Goal: Use online tool/utility: Utilize a website feature to perform a specific function

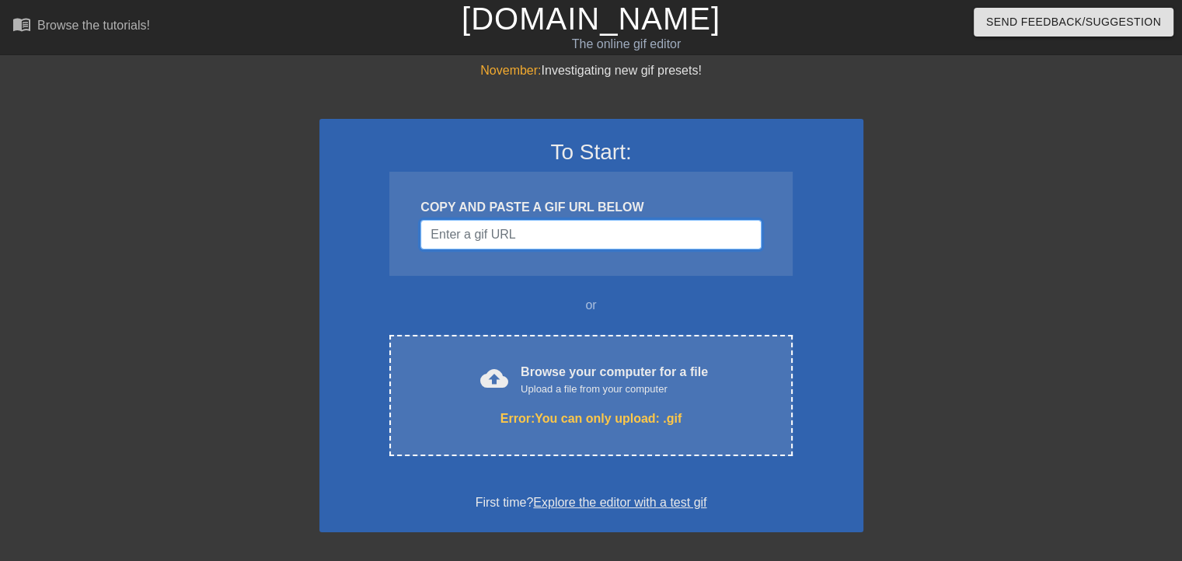
click at [560, 228] on input "Username" at bounding box center [591, 235] width 340 height 30
paste input "https://images-ext-1.discordapp.net/external/YkIgHz5Nrp1DyKO7ahoesH072_vO5Sg5gG…"
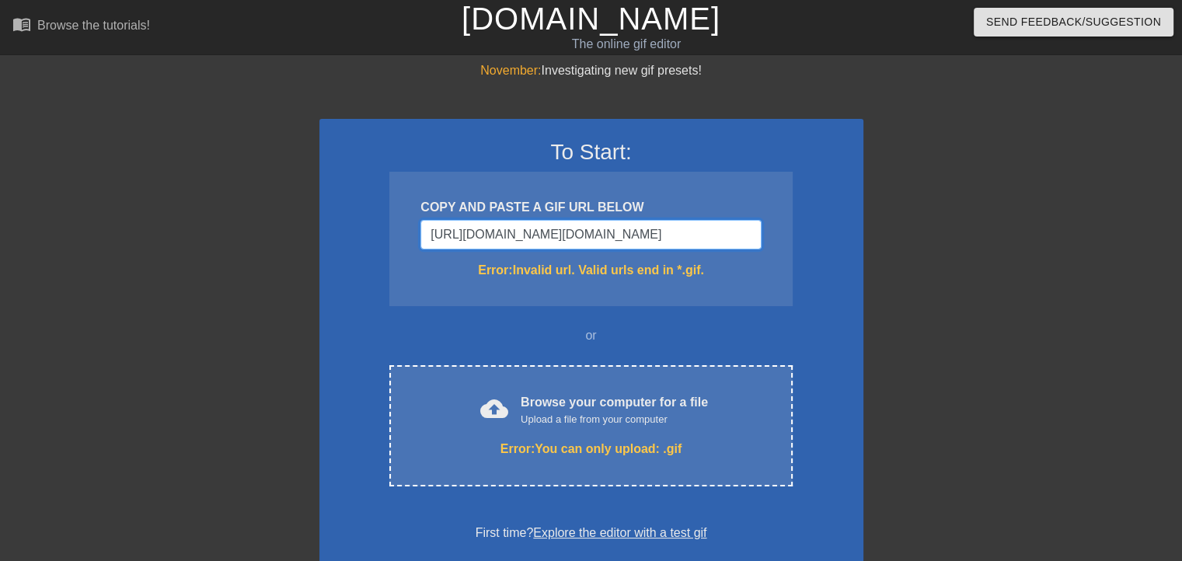
type input "https://images-ext-1.discordapp.net/external/YkIgHz5Nrp1DyKO7ahoesH072_vO5Sg5gG…"
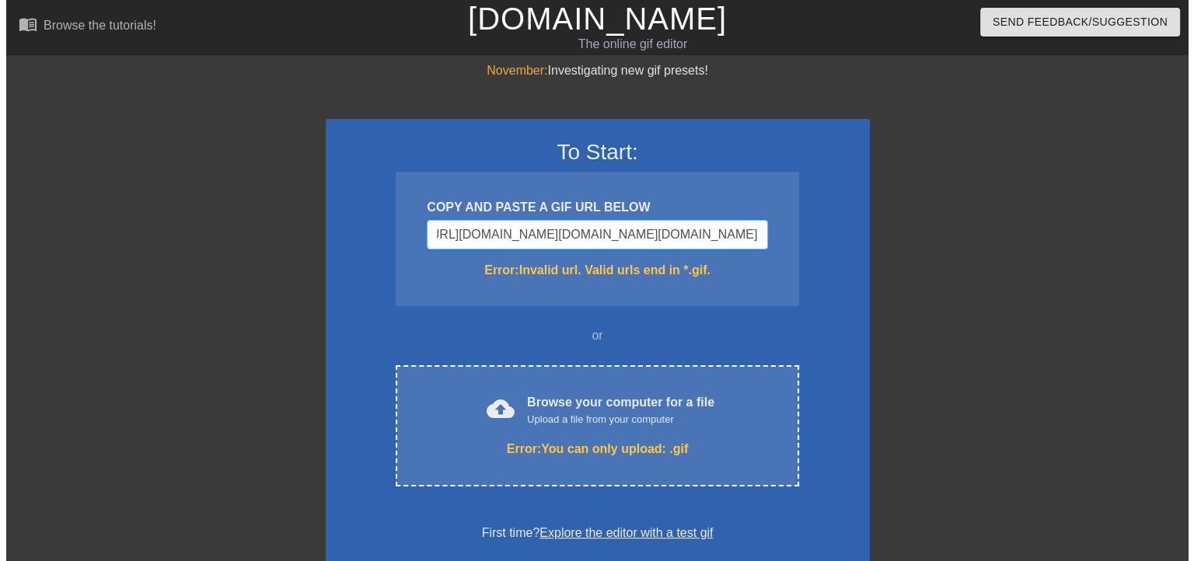
scroll to position [0, 637]
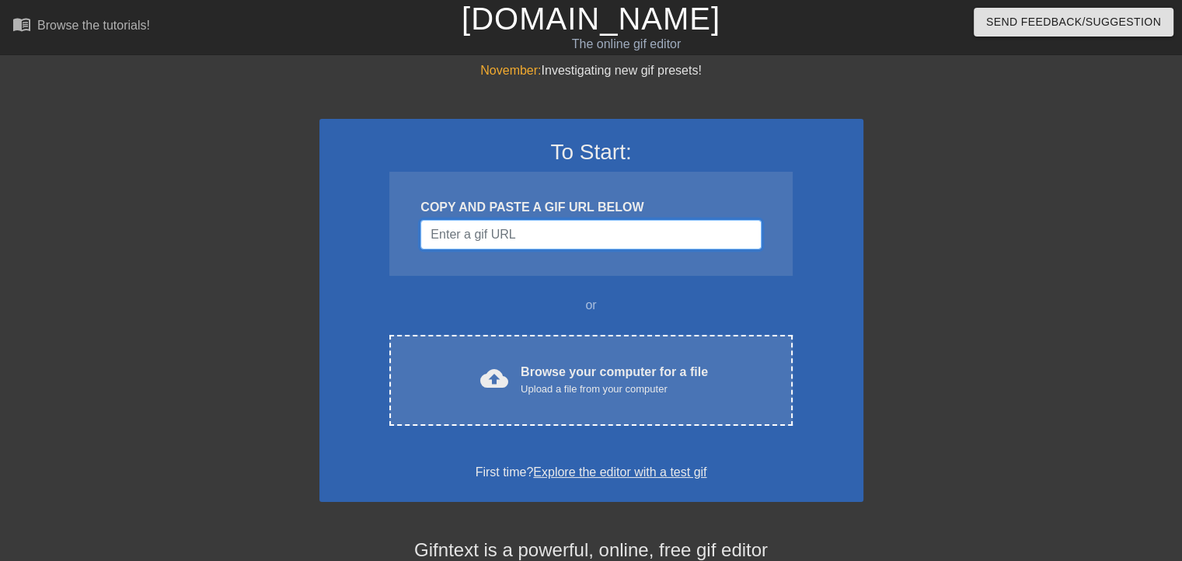
click at [581, 236] on input "Username" at bounding box center [591, 235] width 340 height 30
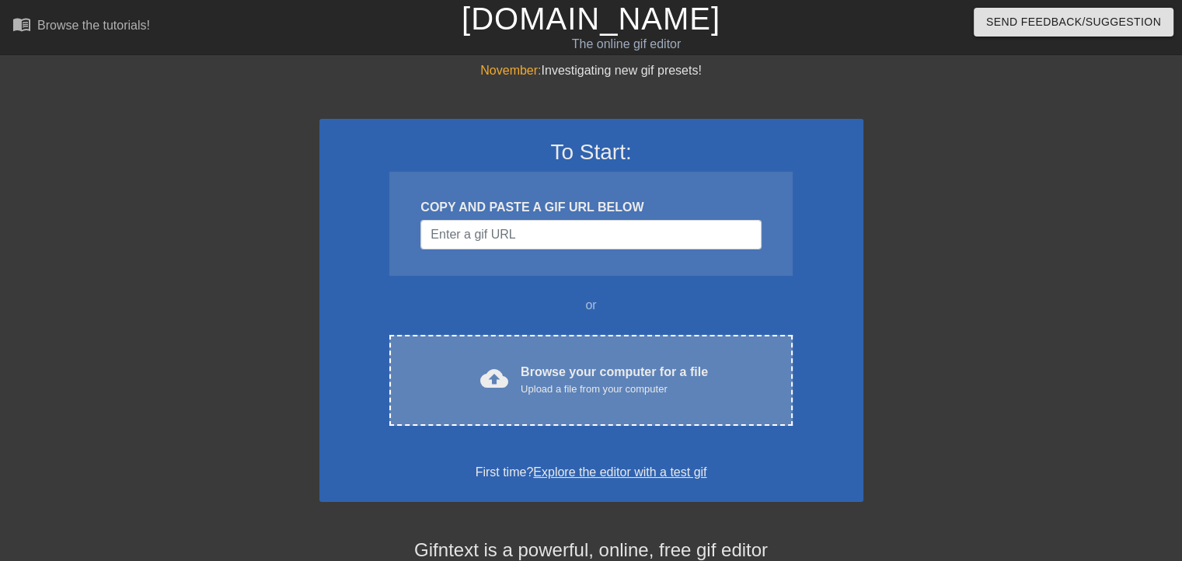
click at [555, 355] on div "cloud_upload Browse your computer for a file Upload a file from your computer C…" at bounding box center [590, 380] width 403 height 91
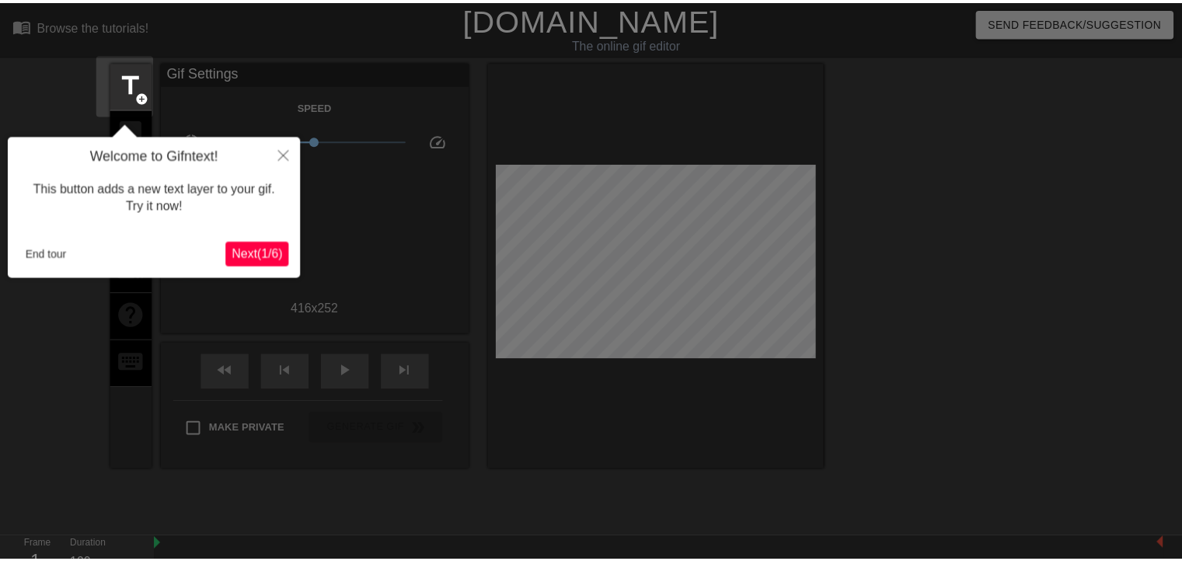
scroll to position [37, 0]
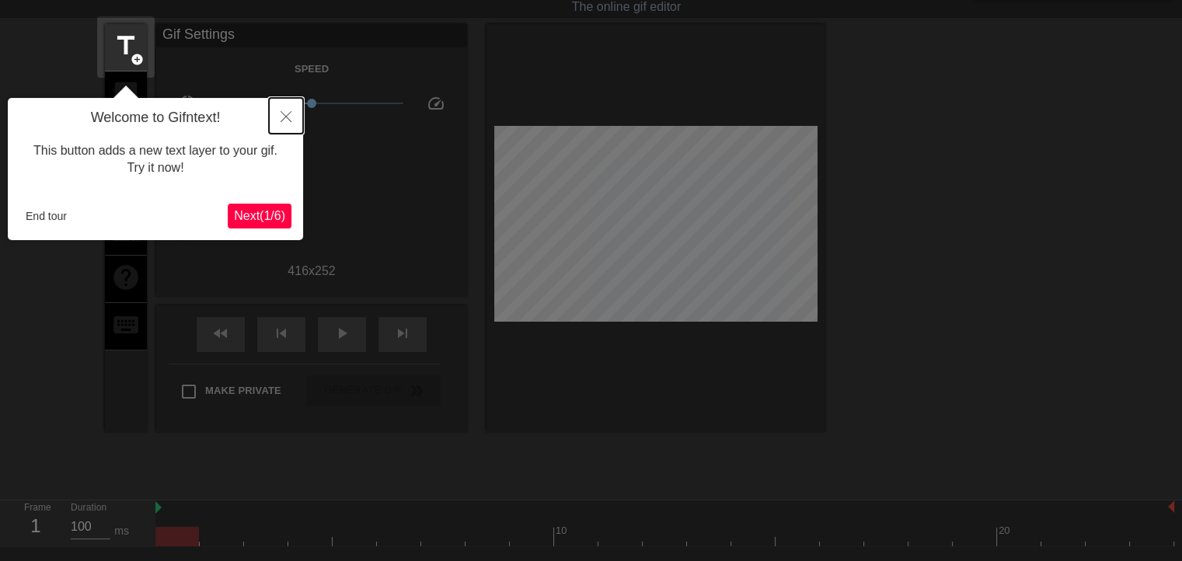
click at [279, 120] on button "Close" at bounding box center [286, 116] width 34 height 36
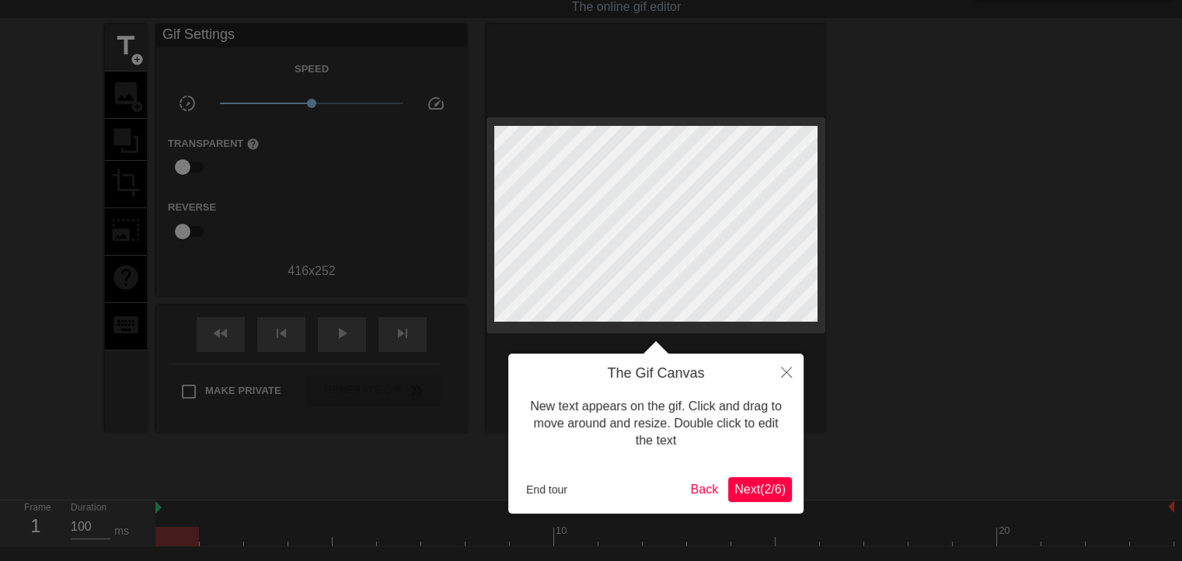
scroll to position [0, 0]
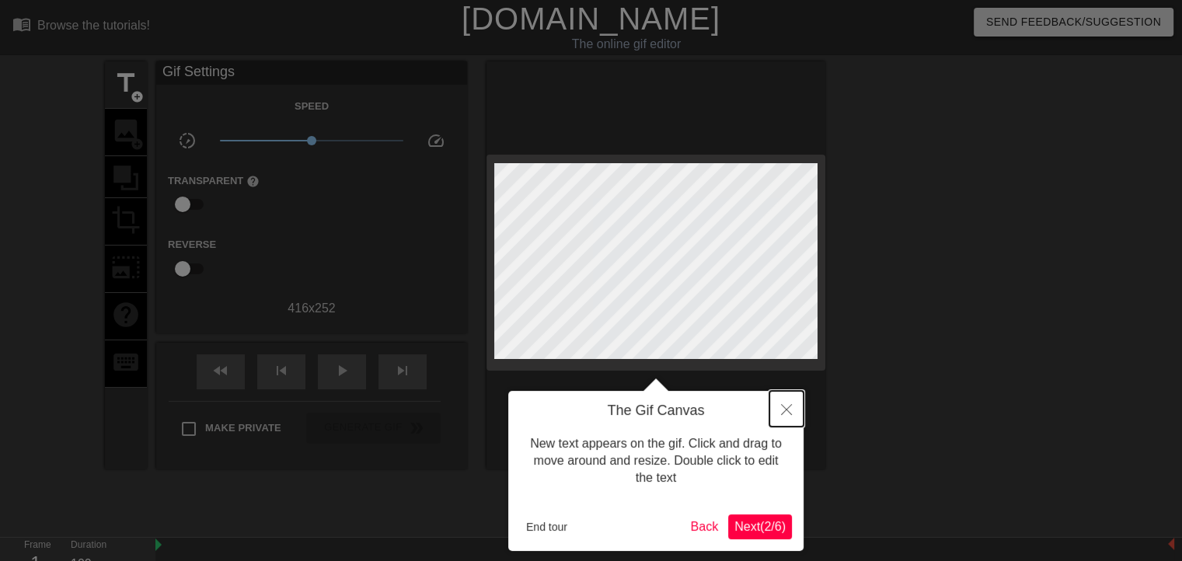
click at [788, 417] on button "Close" at bounding box center [787, 409] width 34 height 36
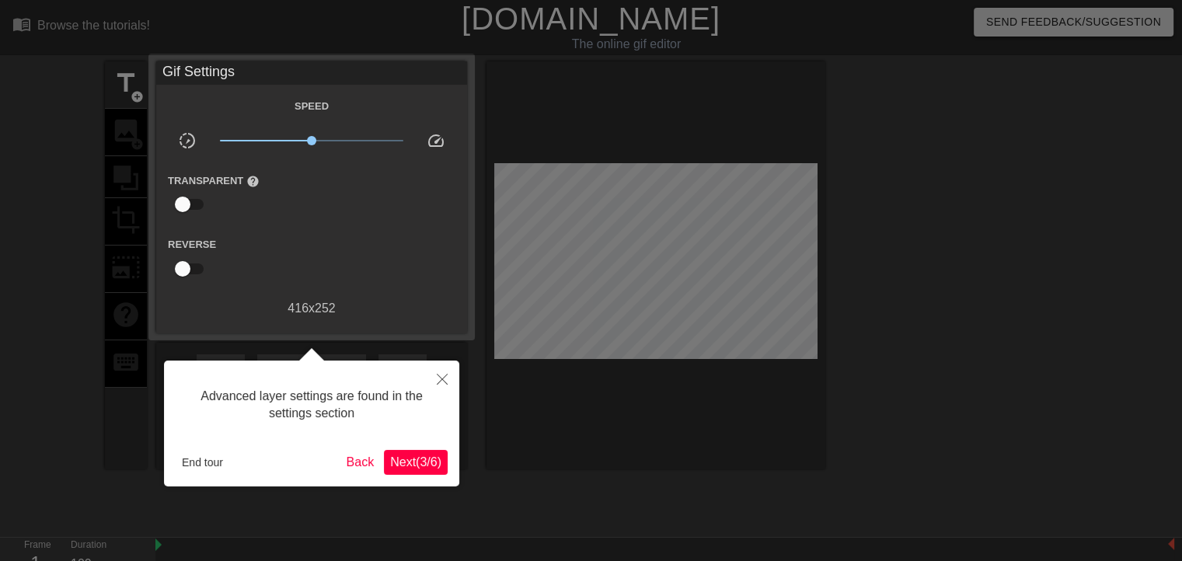
scroll to position [37, 0]
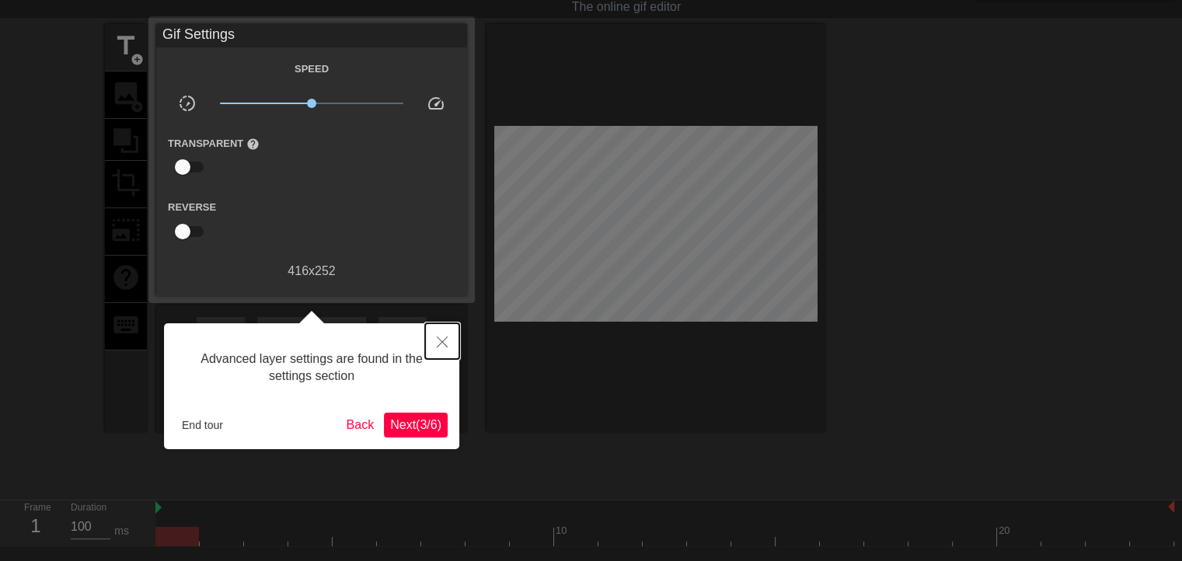
click at [444, 337] on icon "Close" at bounding box center [442, 342] width 11 height 11
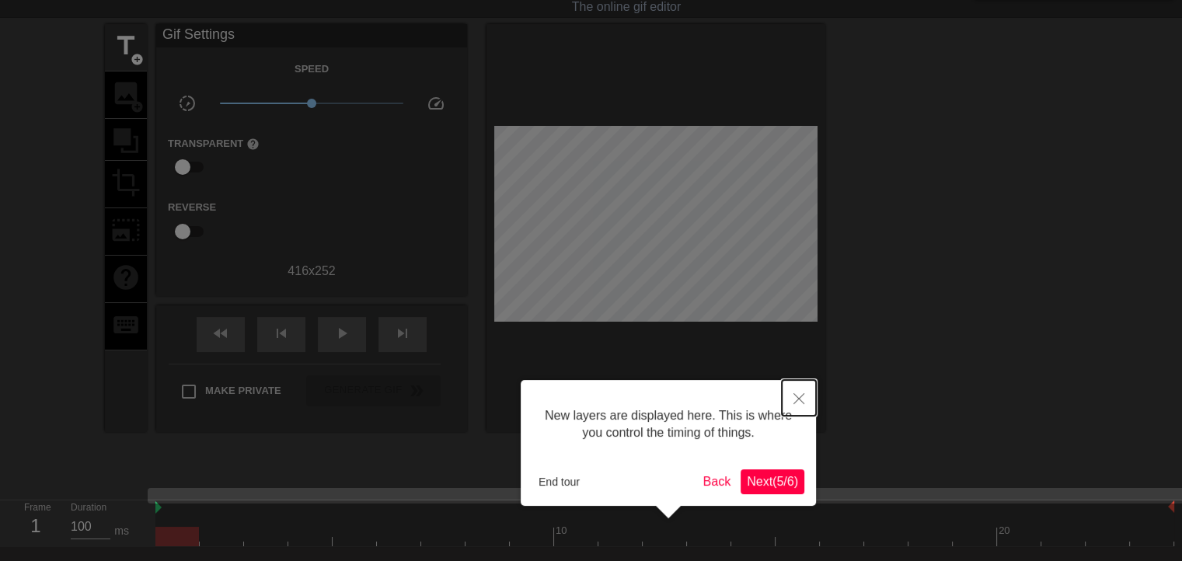
click at [805, 399] on button "Close" at bounding box center [799, 398] width 34 height 36
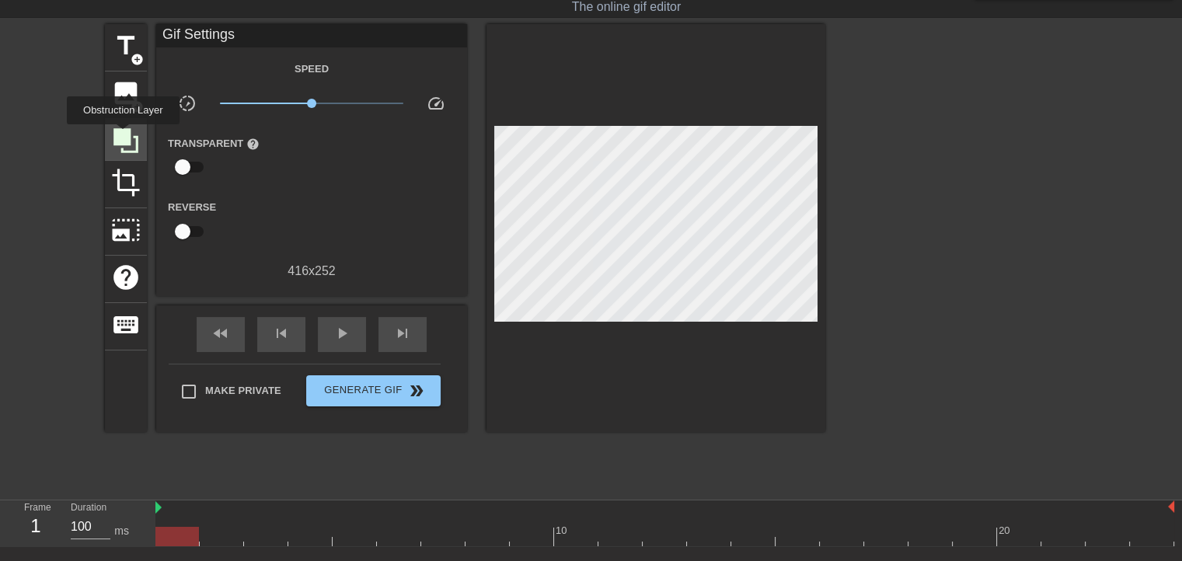
click at [123, 135] on icon at bounding box center [125, 140] width 25 height 25
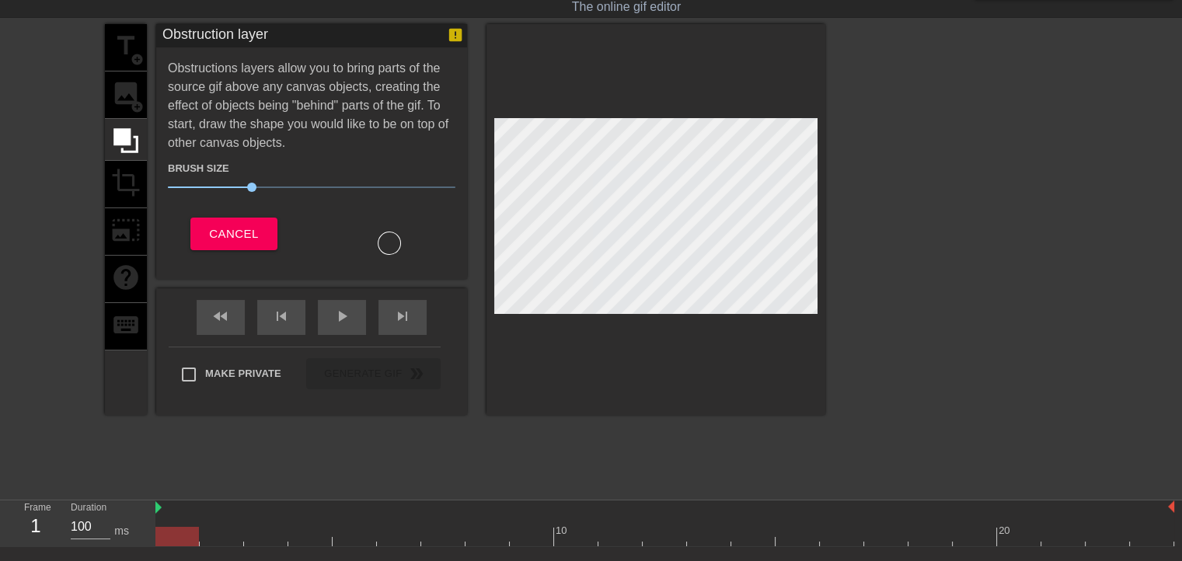
drag, startPoint x: 493, startPoint y: 144, endPoint x: 891, endPoint y: 144, distance: 398.0
click at [891, 144] on div "title add_circle image add_circle crop photo_size_select_large help keyboard Ob…" at bounding box center [591, 257] width 1182 height 466
click at [245, 239] on span "Cancel" at bounding box center [233, 234] width 49 height 20
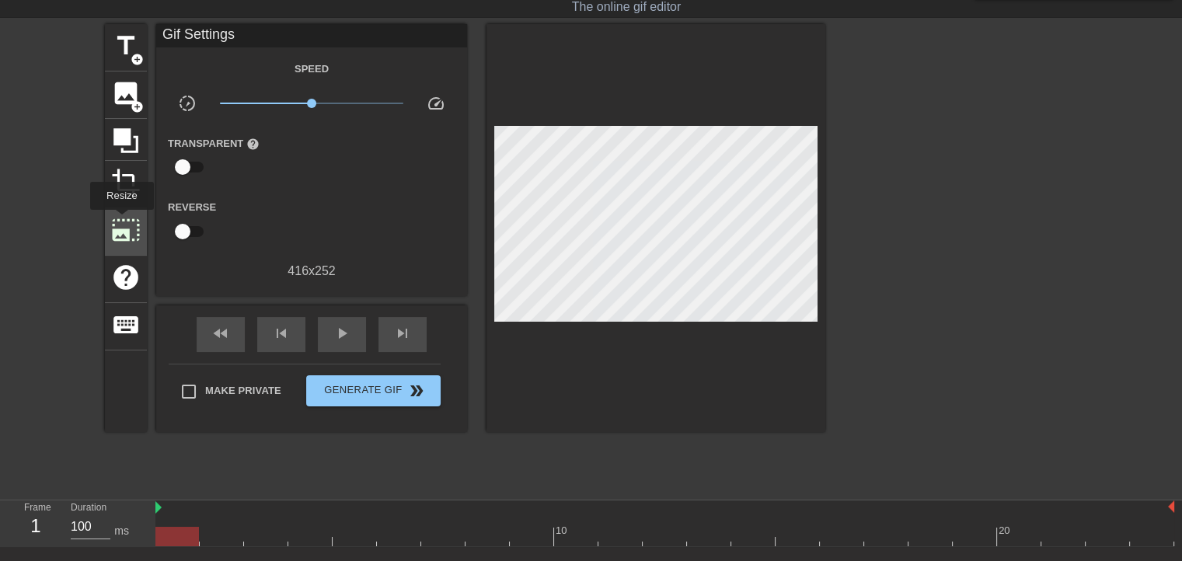
click at [120, 221] on span "photo_size_select_large" at bounding box center [126, 230] width 30 height 30
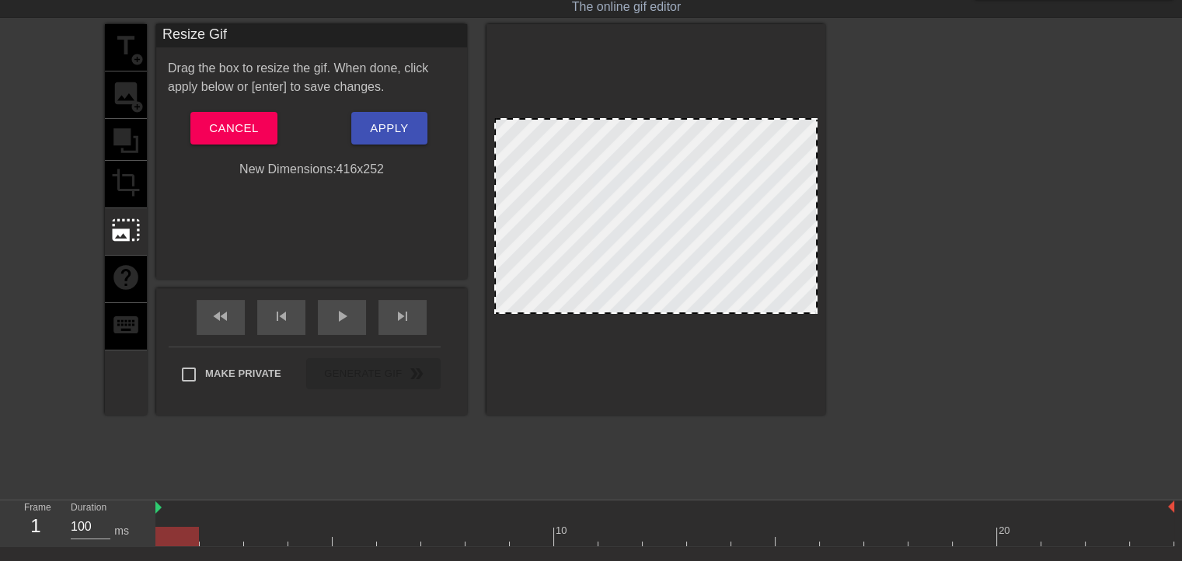
drag, startPoint x: 559, startPoint y: 113, endPoint x: 559, endPoint y: 121, distance: 8.6
click at [559, 121] on div at bounding box center [656, 219] width 339 height 391
drag, startPoint x: 555, startPoint y: 116, endPoint x: 533, endPoint y: 122, distance: 22.6
click at [533, 122] on div at bounding box center [656, 219] width 339 height 391
click at [496, 122] on div at bounding box center [656, 219] width 339 height 391
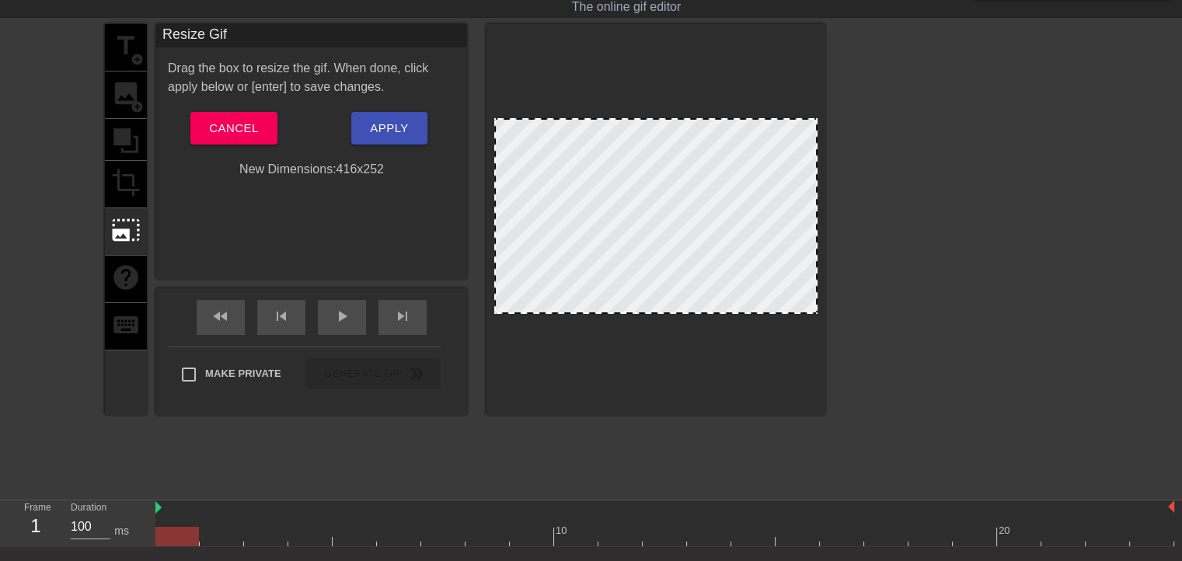
click at [495, 119] on div at bounding box center [655, 216] width 323 height 196
drag, startPoint x: 612, startPoint y: 114, endPoint x: 789, endPoint y: 94, distance: 178.4
click at [690, 113] on div at bounding box center [656, 219] width 339 height 391
click at [816, 120] on div at bounding box center [816, 216] width 8 height 193
drag, startPoint x: 539, startPoint y: 115, endPoint x: 543, endPoint y: 134, distance: 19.1
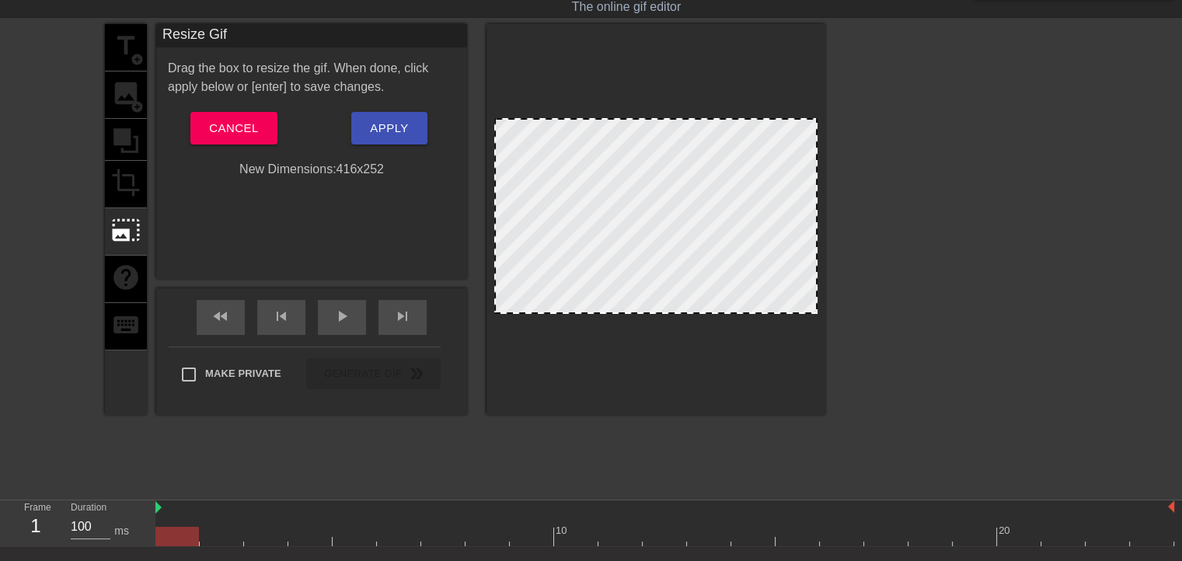
click at [543, 134] on div at bounding box center [656, 219] width 339 height 391
drag, startPoint x: 816, startPoint y: 166, endPoint x: 894, endPoint y: 196, distance: 83.4
click at [894, 196] on div "title add_circle image add_circle crop photo_size_select_large help keyboard Re…" at bounding box center [591, 257] width 1182 height 466
click at [246, 126] on span "Cancel" at bounding box center [233, 128] width 49 height 20
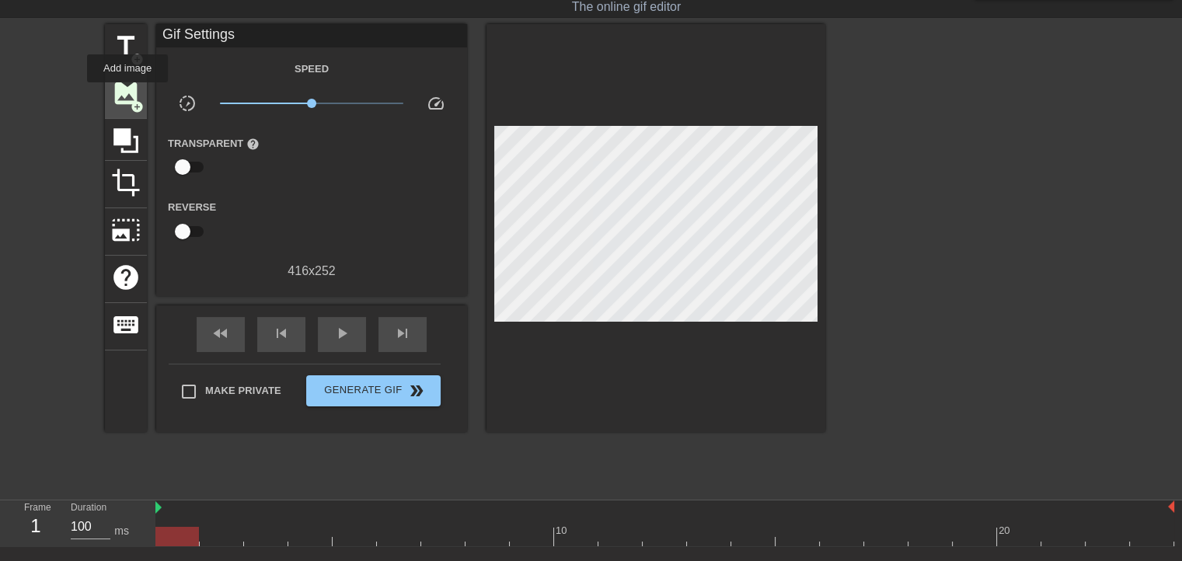
click at [127, 91] on span "image" at bounding box center [126, 94] width 30 height 30
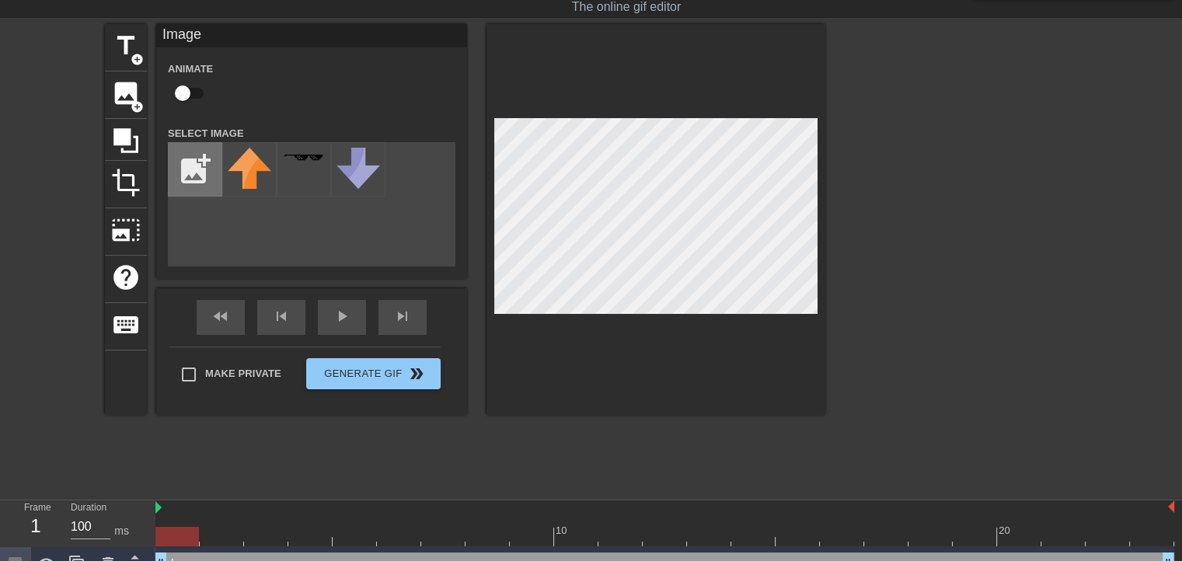
click at [188, 156] on input "file" at bounding box center [195, 169] width 53 height 53
type input "C:\fakepath\image.webp"
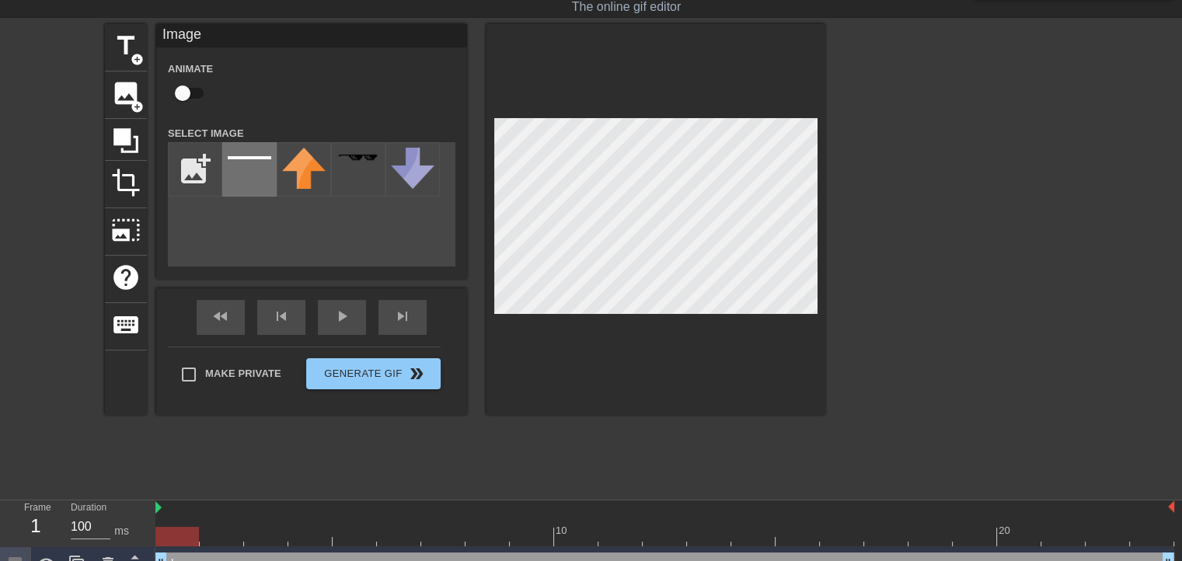
click at [264, 175] on div at bounding box center [249, 169] width 54 height 54
click at [659, 108] on div at bounding box center [656, 219] width 339 height 391
click at [396, 131] on div "title add_circle image add_circle crop photo_size_select_large help keyboard Im…" at bounding box center [465, 219] width 721 height 391
click at [941, 136] on div "title add_circle image add_circle crop photo_size_select_large help keyboard Im…" at bounding box center [591, 257] width 1182 height 466
click at [942, 143] on div at bounding box center [960, 257] width 233 height 466
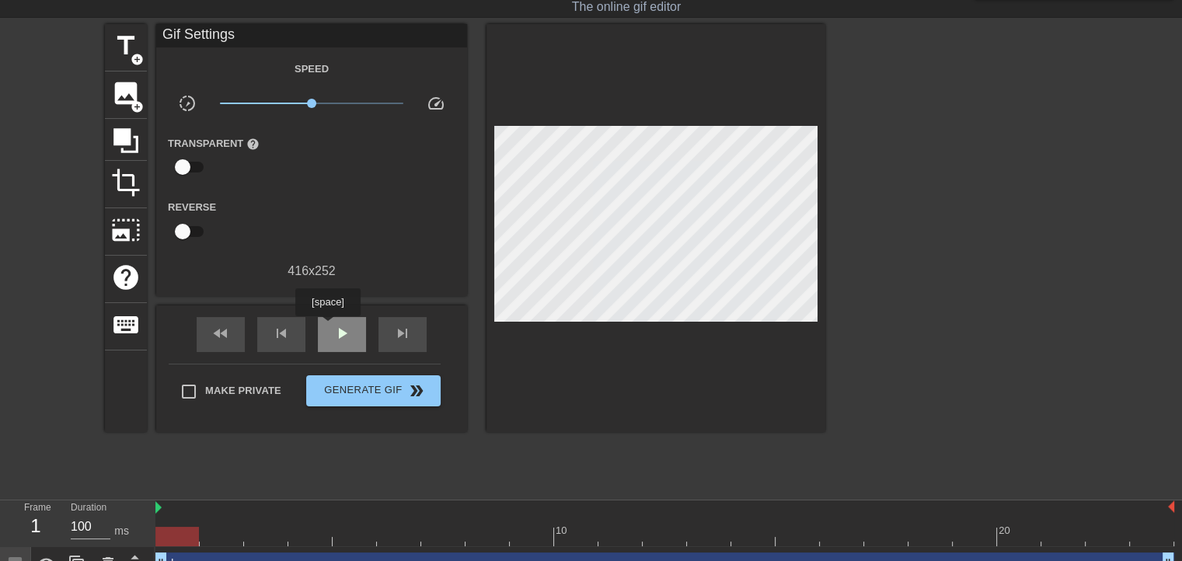
click at [327, 327] on div "play_arrow" at bounding box center [342, 334] width 48 height 35
click at [134, 68] on div "title add_circle" at bounding box center [126, 47] width 42 height 47
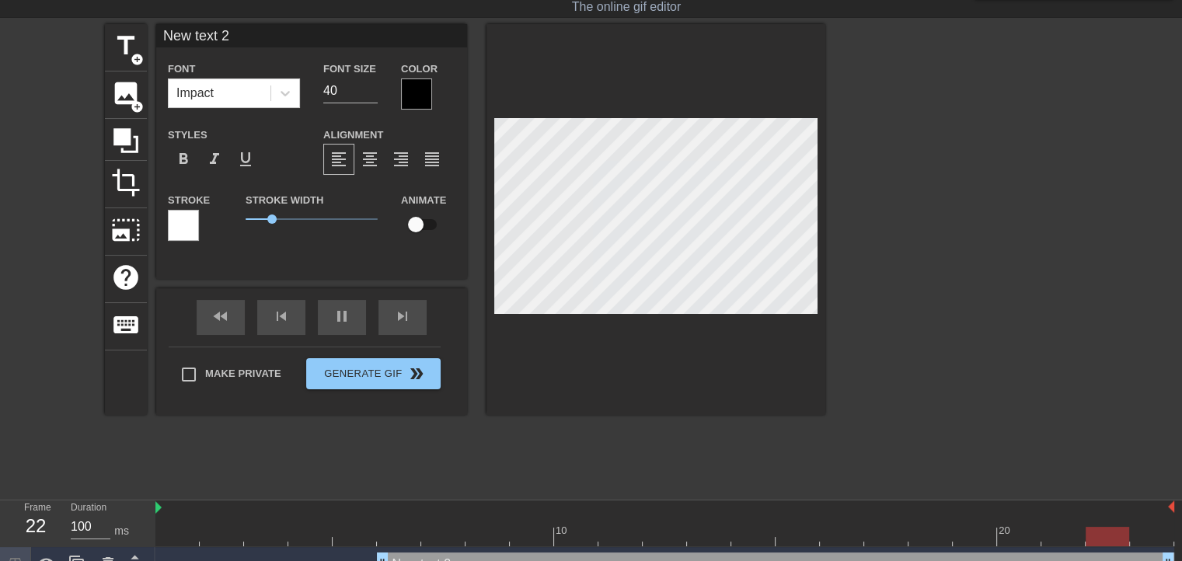
click at [540, 411] on div at bounding box center [656, 219] width 339 height 391
type input "New text 1"
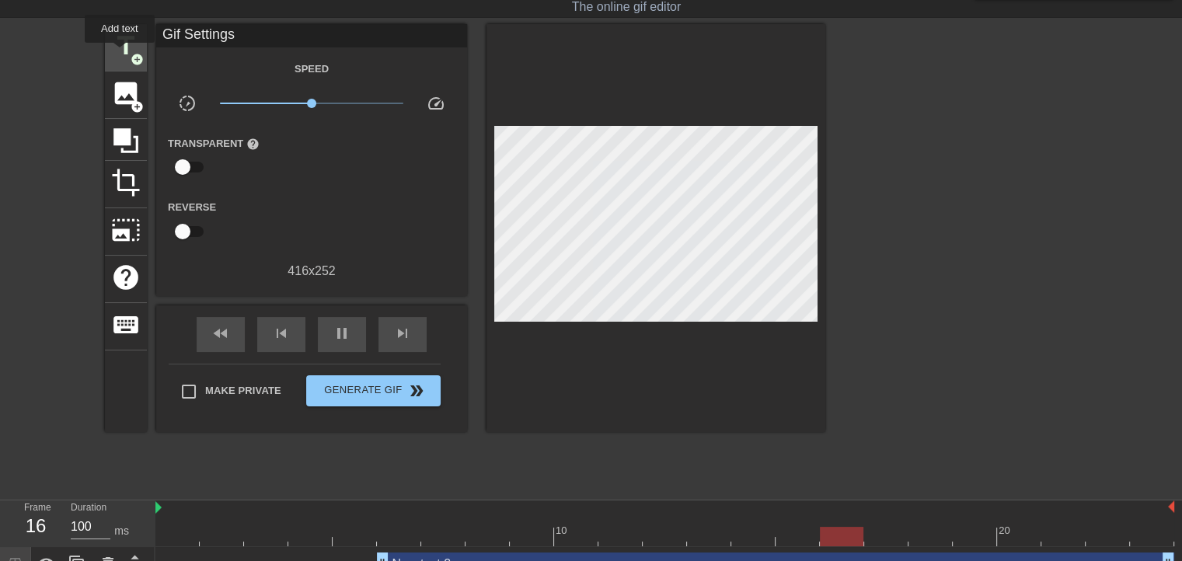
click at [119, 54] on span "title" at bounding box center [126, 46] width 30 height 30
click at [130, 44] on span "title" at bounding box center [126, 46] width 30 height 30
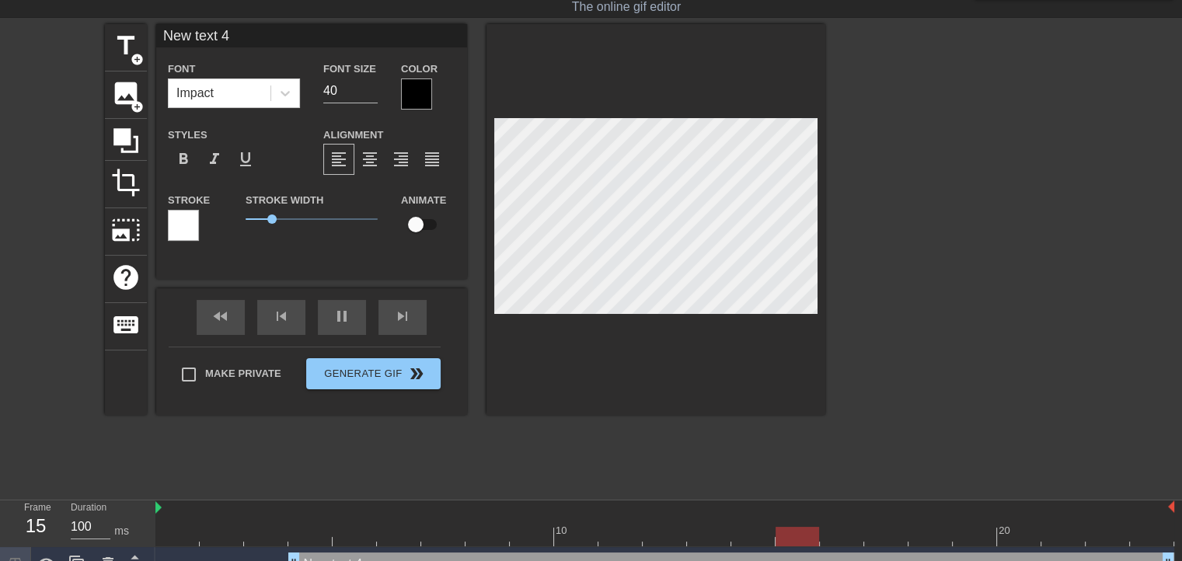
scroll to position [2, 2]
type input "New text"
type textarea "New text"
type input "New text"
type textarea "New text"
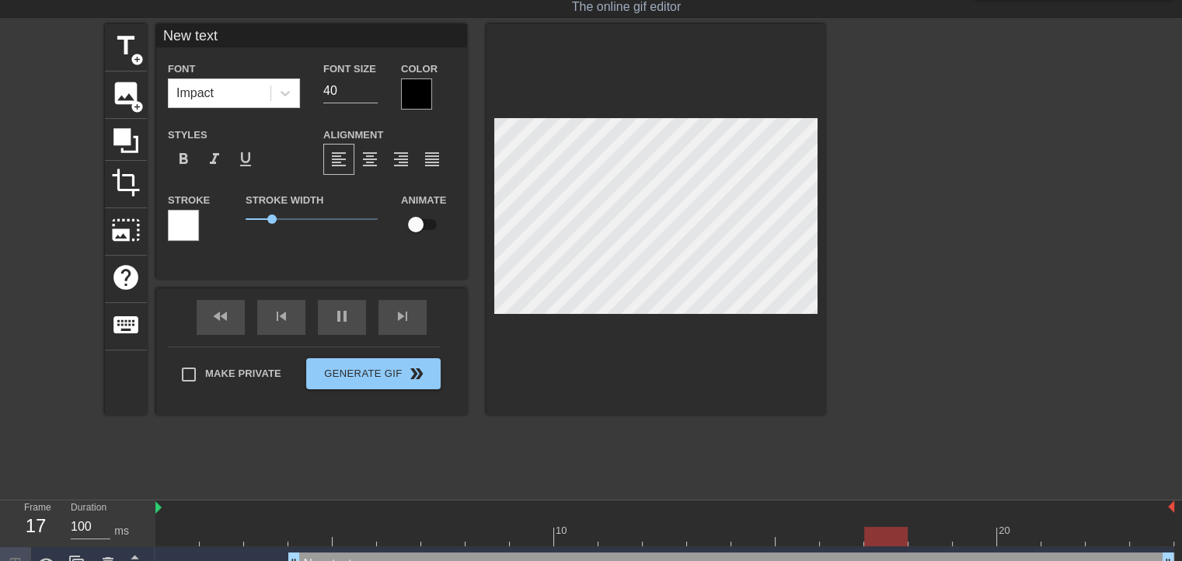
type input "New tex"
type textarea "New tex"
type input "New te"
type textarea "New te"
type input "New t"
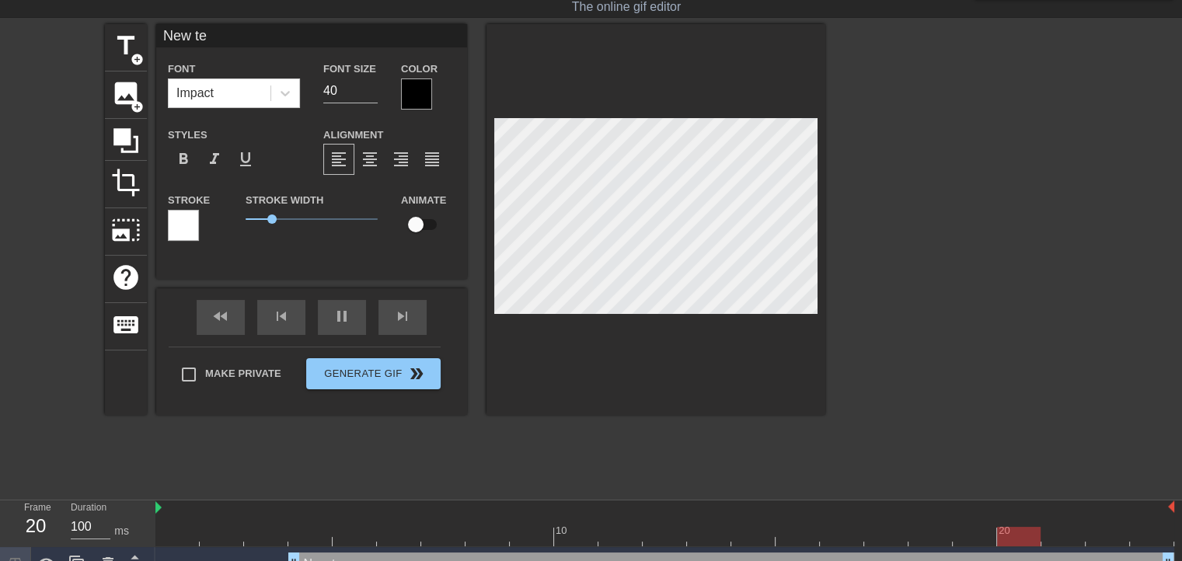
type textarea "New t"
type input "New"
type textarea "New"
type input "New"
type textarea "New"
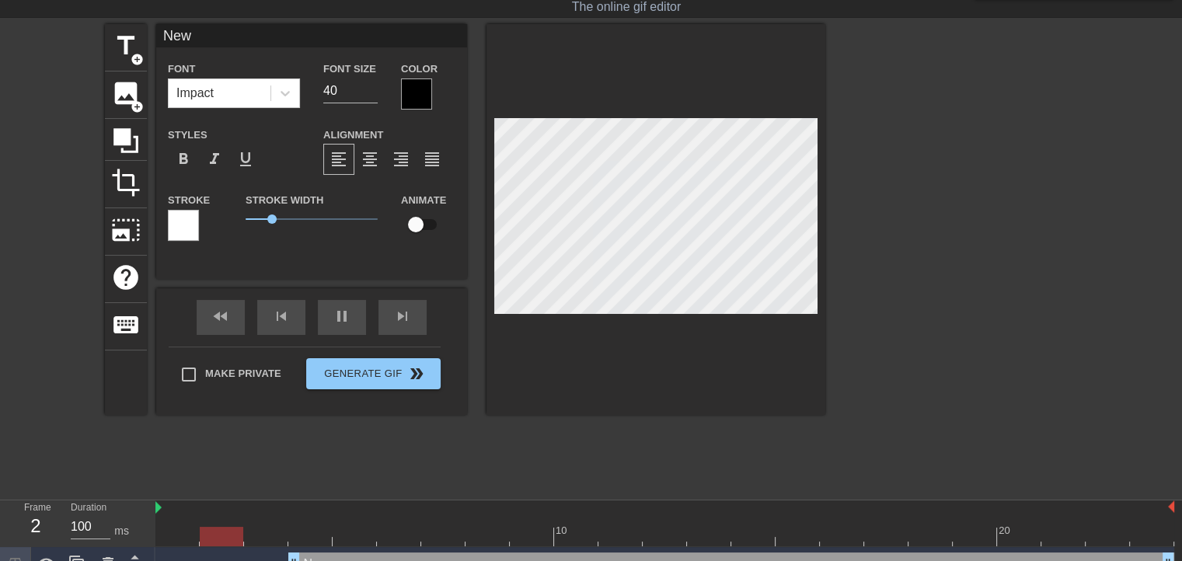
type input "Ne"
type textarea "Ne"
type input "N"
type textarea "N"
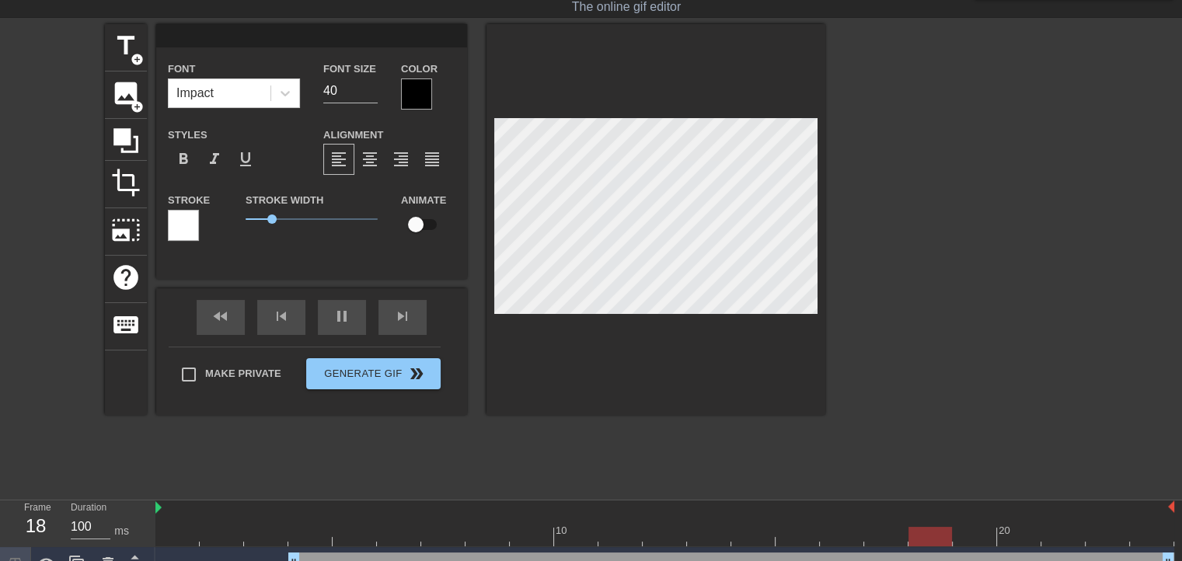
type input "F"
type textarea "F"
type input "FU"
type textarea "FU"
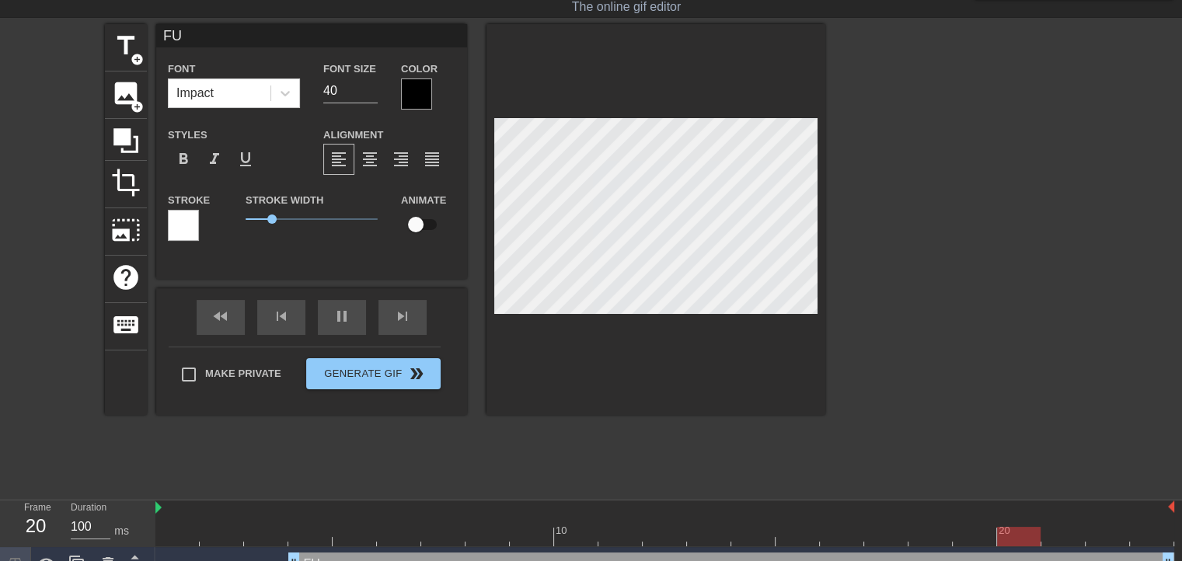
type input "FUC"
type textarea "FUC"
type input "FUCL"
type textarea "FUCL"
type input "FUC"
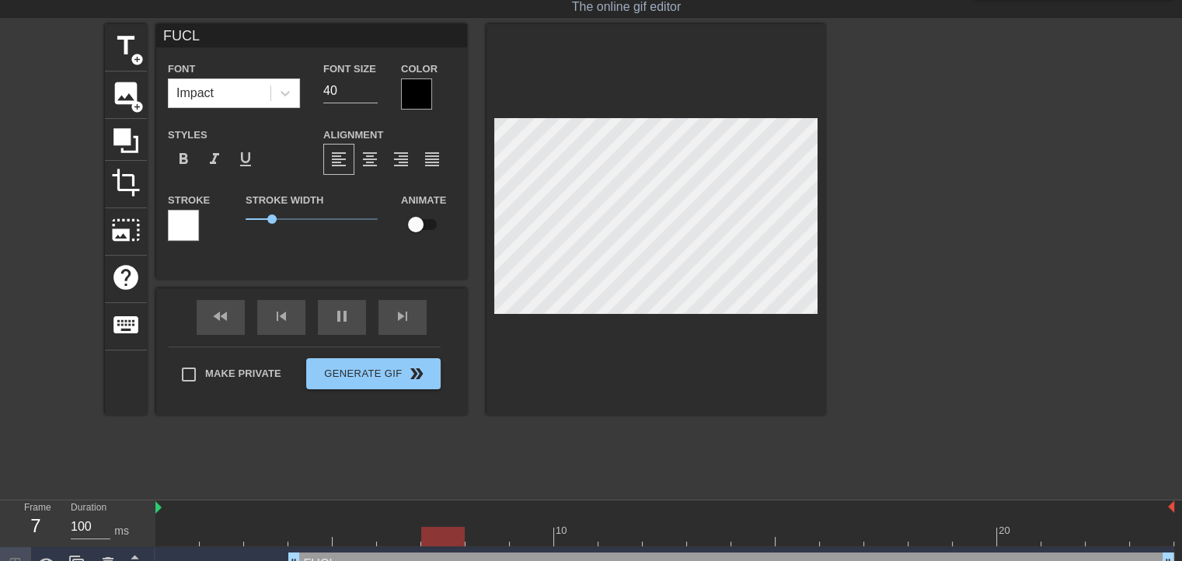
type textarea "FUC"
type input "FUCK"
type textarea "FUCK"
type input "FUCKA"
type textarea "FUCKA"
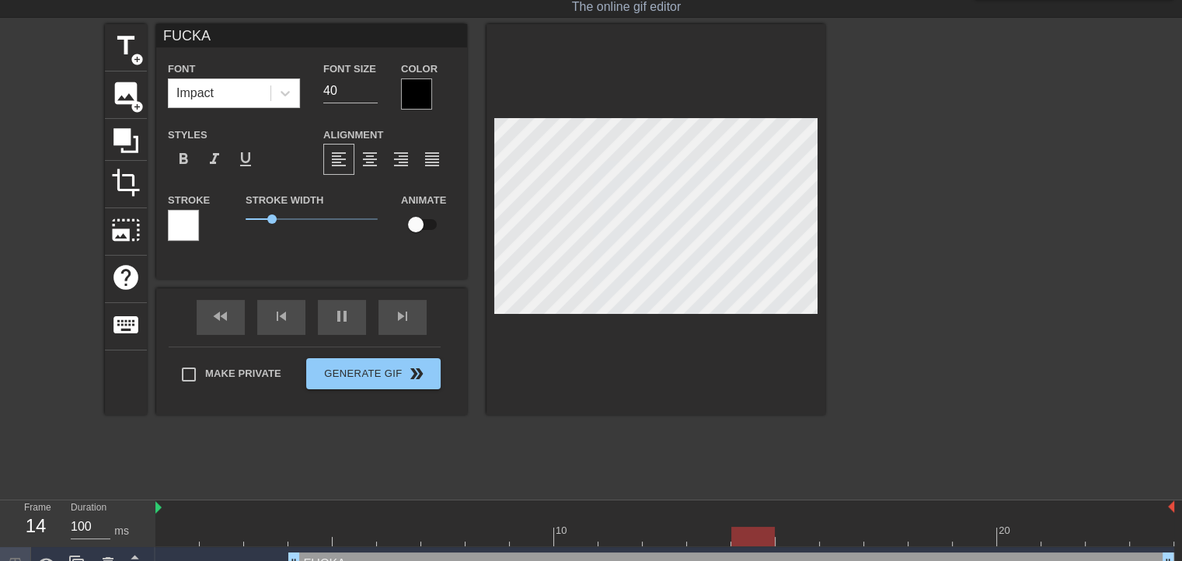
type input "FUCKAS"
type textarea "FUCKAS"
type input "FUCKASS"
type textarea "FUCKASS"
type input "FUCKASS"
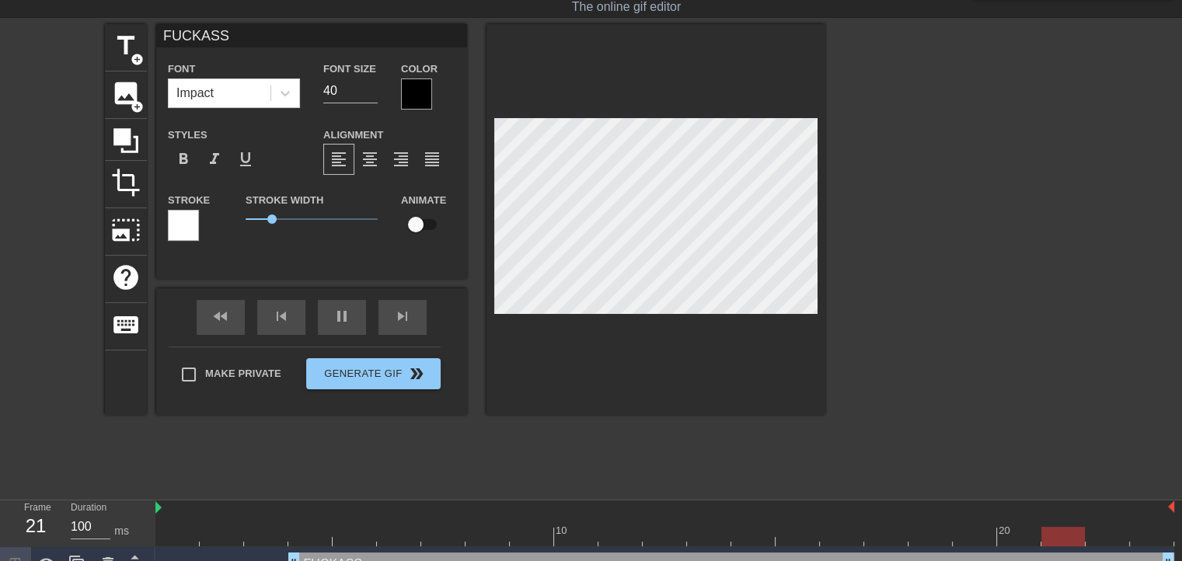
type textarea "FUCKASS"
type input "FUCKASS R"
type textarea "FUCKASS R"
type input "FUCKASS RA"
type textarea "FUCKASS RA"
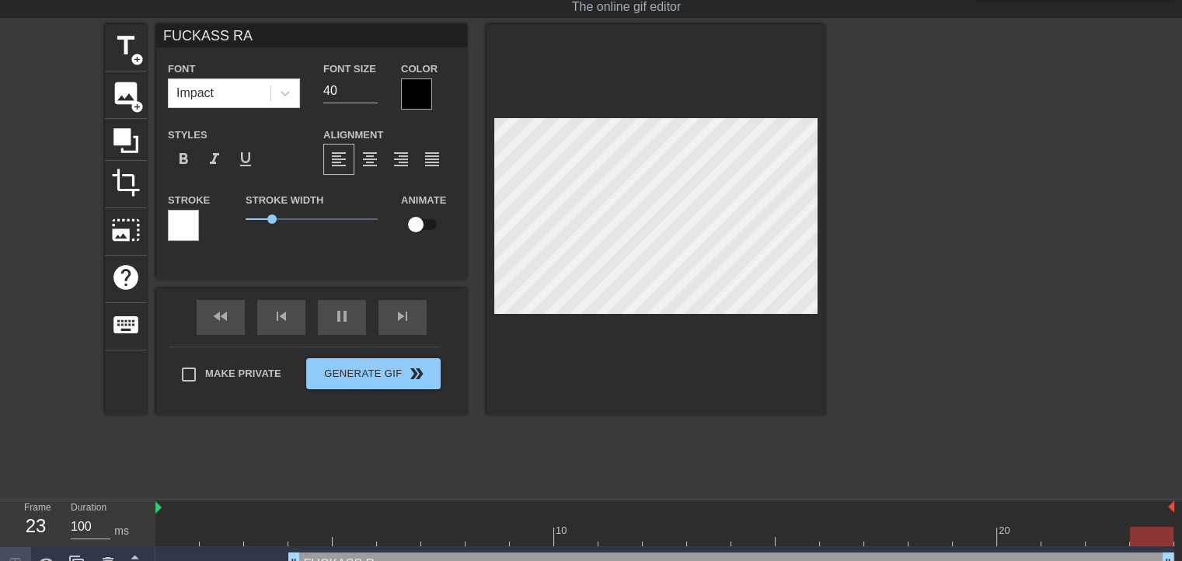
type input "FUCKASS RAI"
type textarea "FUCKASS RAI"
type input "FUCKASS RAID"
type textarea "FUCKASS RAID"
type input "FUCKASS RAIDE"
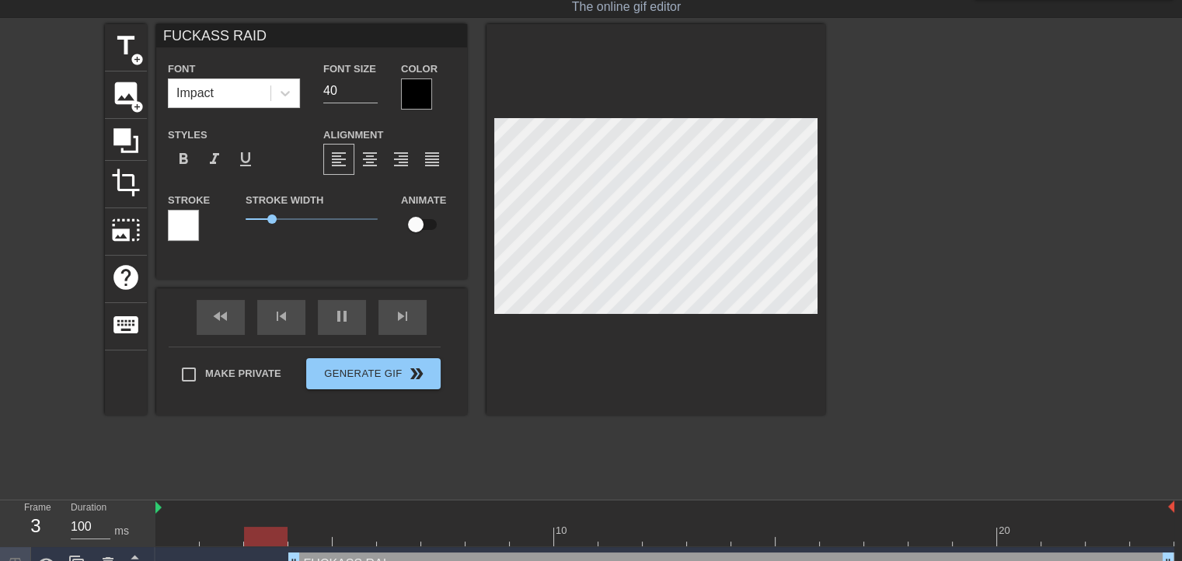
type textarea "FUCKASS RAIDE"
type input "FUCKASS RAIDER"
type textarea "FUCKASS RAIDER"
click at [417, 96] on div at bounding box center [416, 94] width 31 height 31
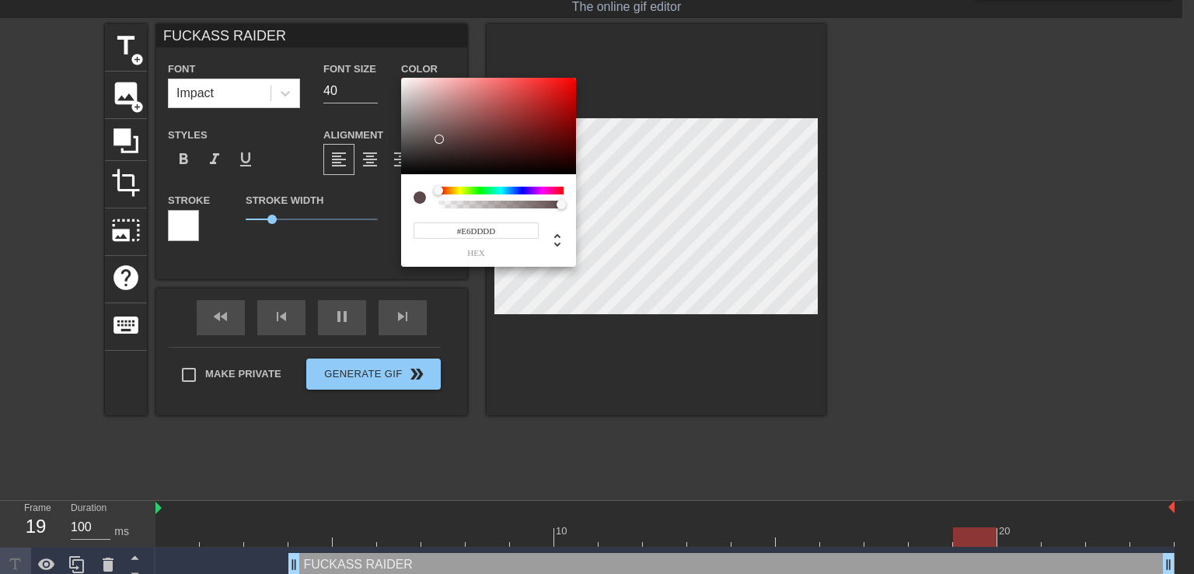
type input "#FFFFFF"
drag, startPoint x: 442, startPoint y: 143, endPoint x: 379, endPoint y: 60, distance: 103.9
click at [386, 65] on div "#FFFFFF hex" at bounding box center [597, 287] width 1194 height 574
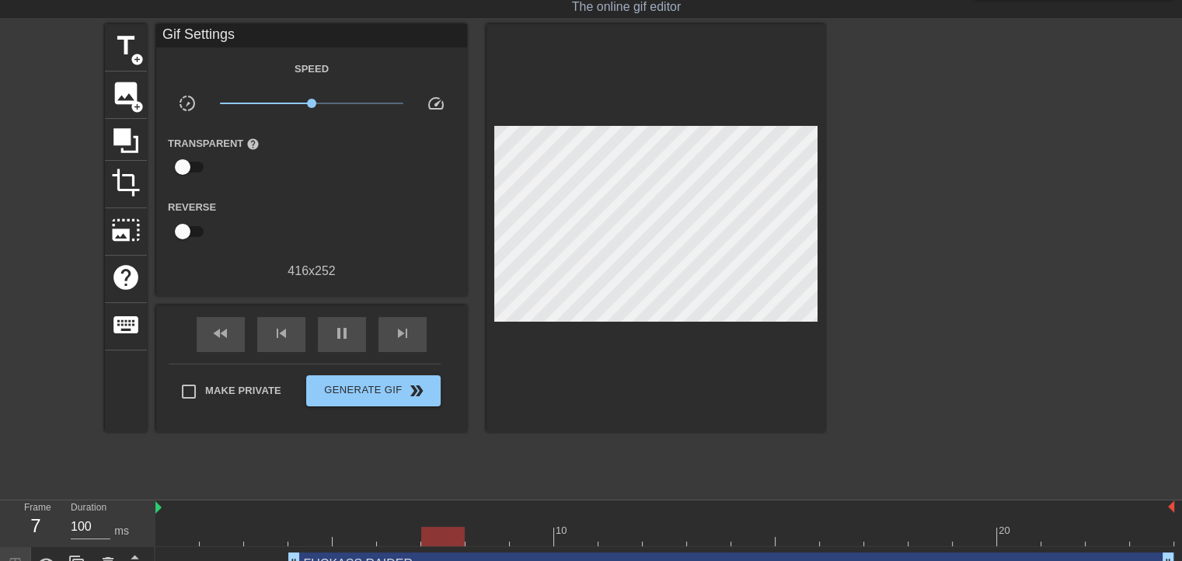
drag, startPoint x: 192, startPoint y: 239, endPoint x: 187, endPoint y: 231, distance: 10.1
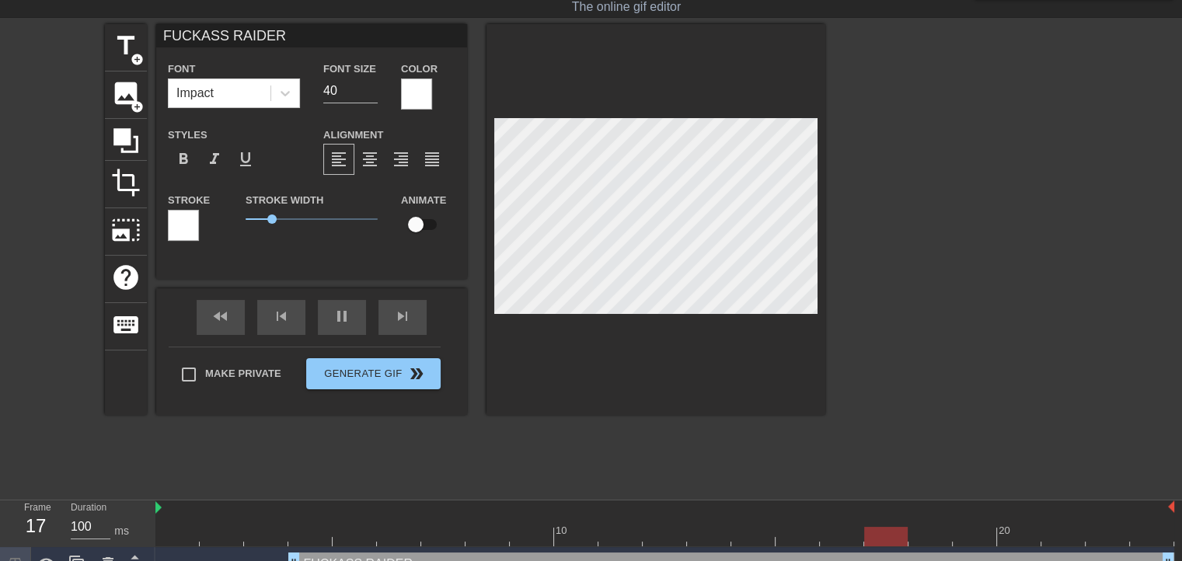
click at [195, 218] on div at bounding box center [183, 225] width 31 height 31
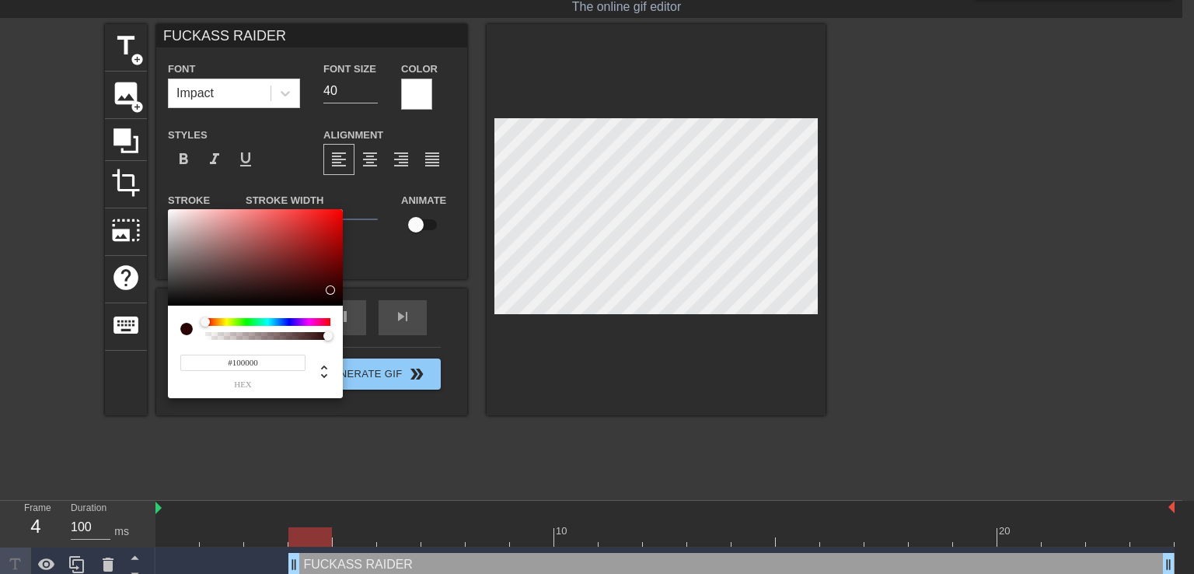
type input "#000000"
drag, startPoint x: 261, startPoint y: 251, endPoint x: 388, endPoint y: 327, distance: 147.8
click at [388, 327] on div "#000000 hex" at bounding box center [597, 287] width 1194 height 574
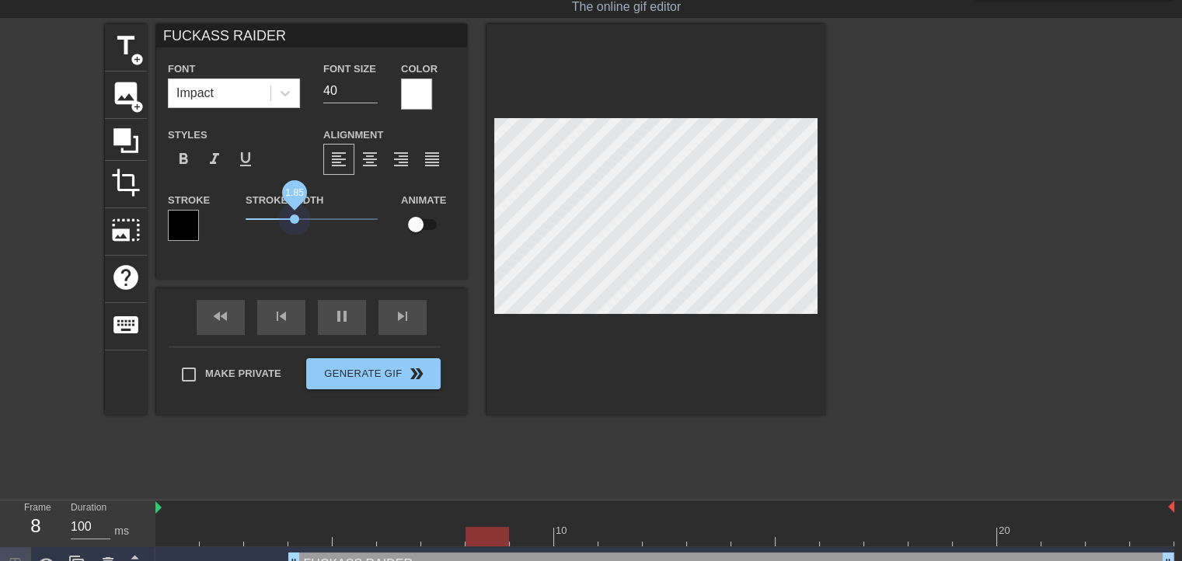
drag, startPoint x: 267, startPoint y: 216, endPoint x: 295, endPoint y: 212, distance: 27.5
click at [295, 212] on span "1.85" at bounding box center [312, 219] width 132 height 19
click at [961, 215] on div at bounding box center [960, 257] width 233 height 466
click at [101, 520] on input "100" at bounding box center [91, 527] width 40 height 25
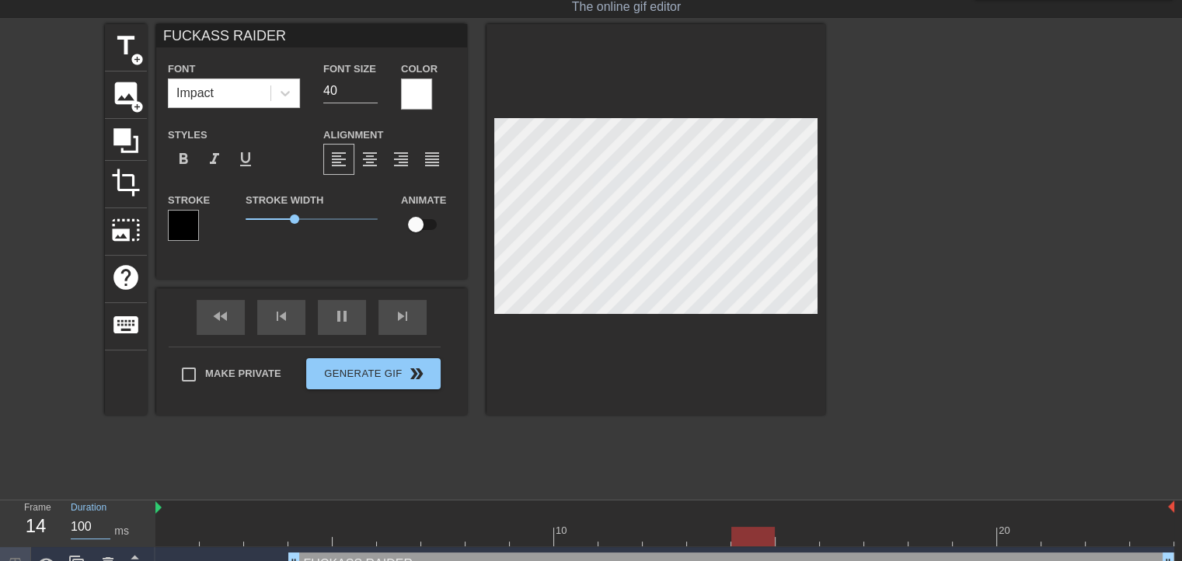
click at [101, 520] on input "100" at bounding box center [91, 527] width 40 height 25
click at [186, 153] on span "format_bold" at bounding box center [183, 159] width 19 height 19
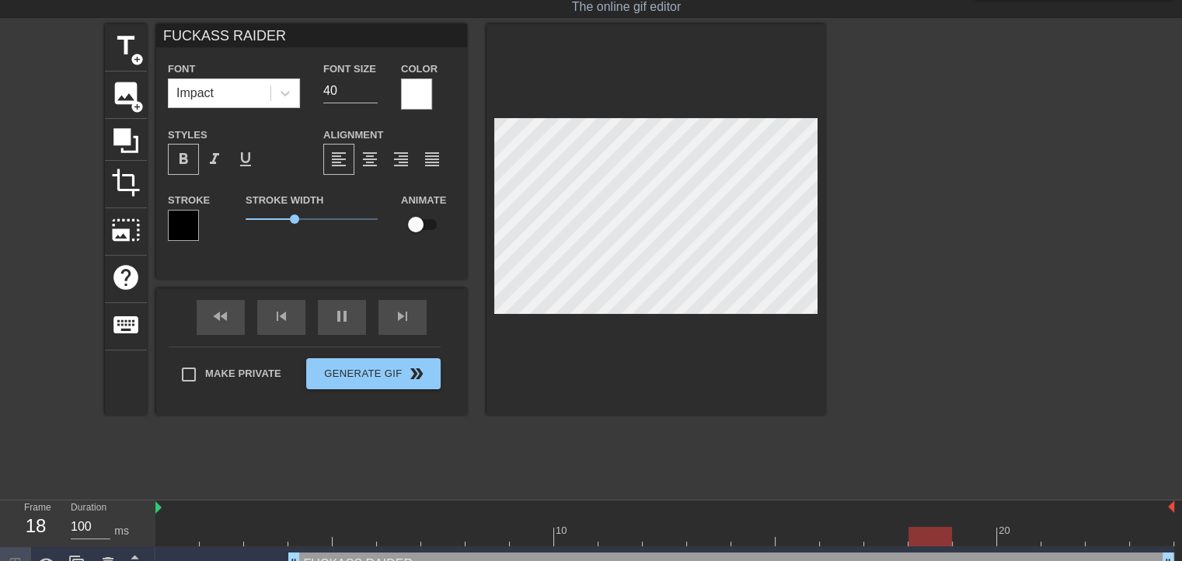
click at [186, 153] on span "format_bold" at bounding box center [183, 159] width 19 height 19
click at [221, 164] on span "format_italic" at bounding box center [214, 159] width 19 height 19
click at [254, 166] on span "format_underline" at bounding box center [245, 159] width 19 height 19
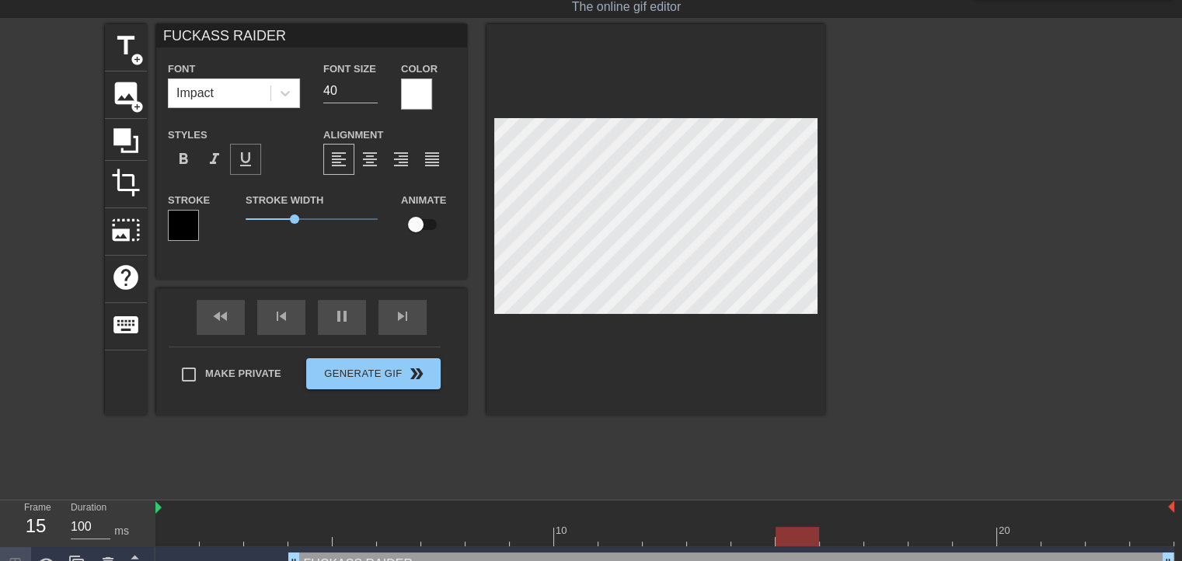
click at [251, 164] on span "format_underline" at bounding box center [245, 159] width 19 height 19
click at [426, 156] on span "format_align_justify" at bounding box center [432, 159] width 19 height 19
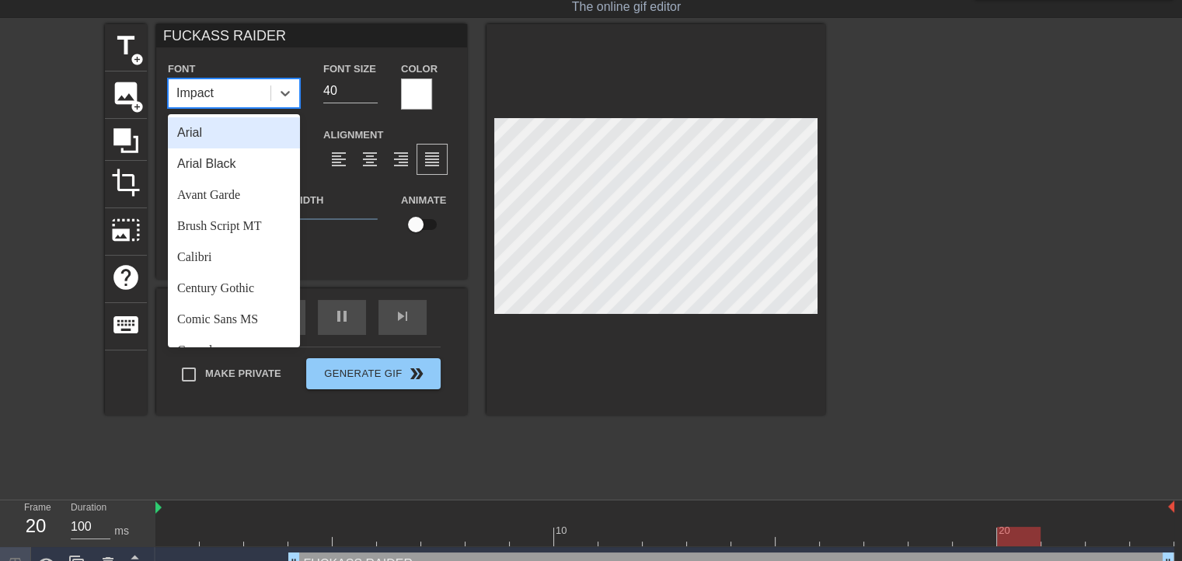
click at [208, 89] on div "Impact" at bounding box center [194, 93] width 37 height 19
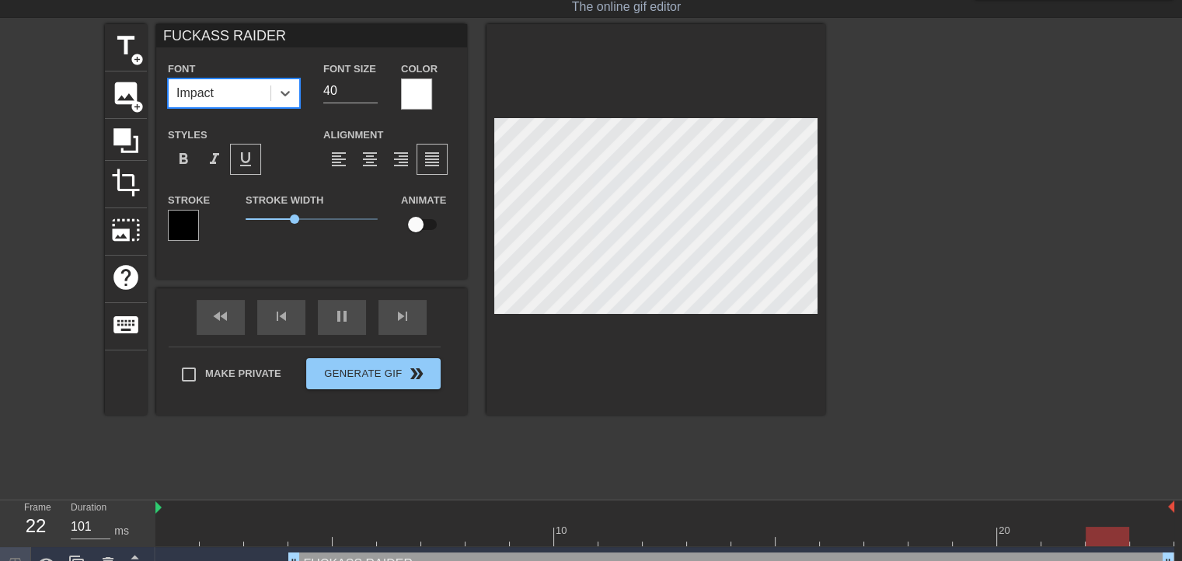
type input "100"
drag, startPoint x: 394, startPoint y: 265, endPoint x: 396, endPoint y: 281, distance: 16.4
click at [395, 265] on div "FUCKASS RAIDER Font 0 results available. Select is focused ,type to refine list…" at bounding box center [311, 151] width 311 height 255
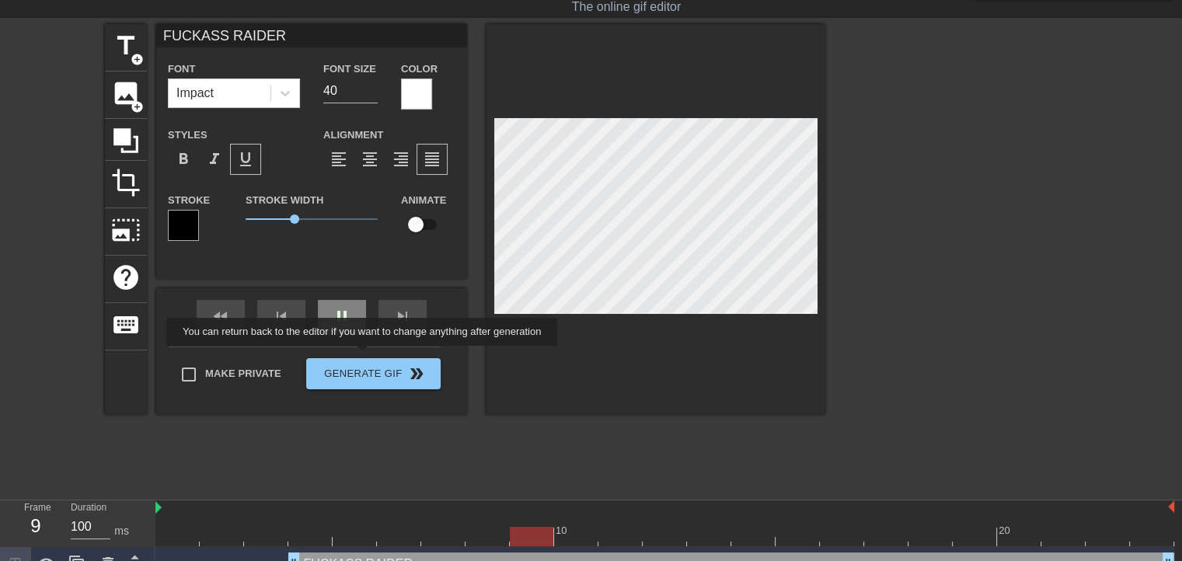
click at [351, 326] on div "pause" at bounding box center [342, 317] width 48 height 35
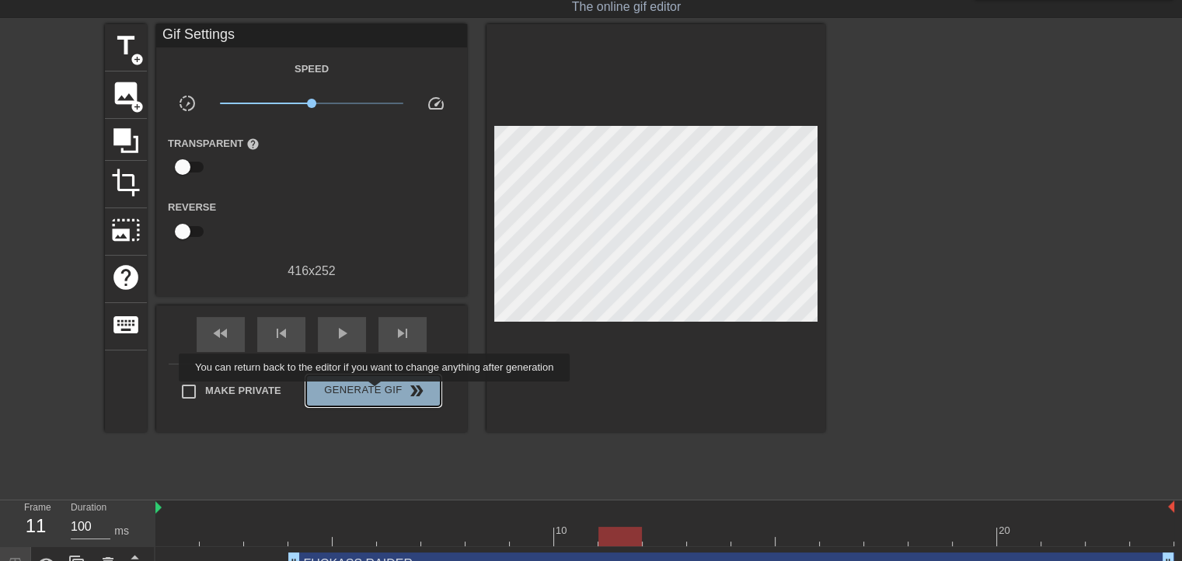
click at [376, 393] on span "Generate Gif double_arrow" at bounding box center [373, 391] width 122 height 19
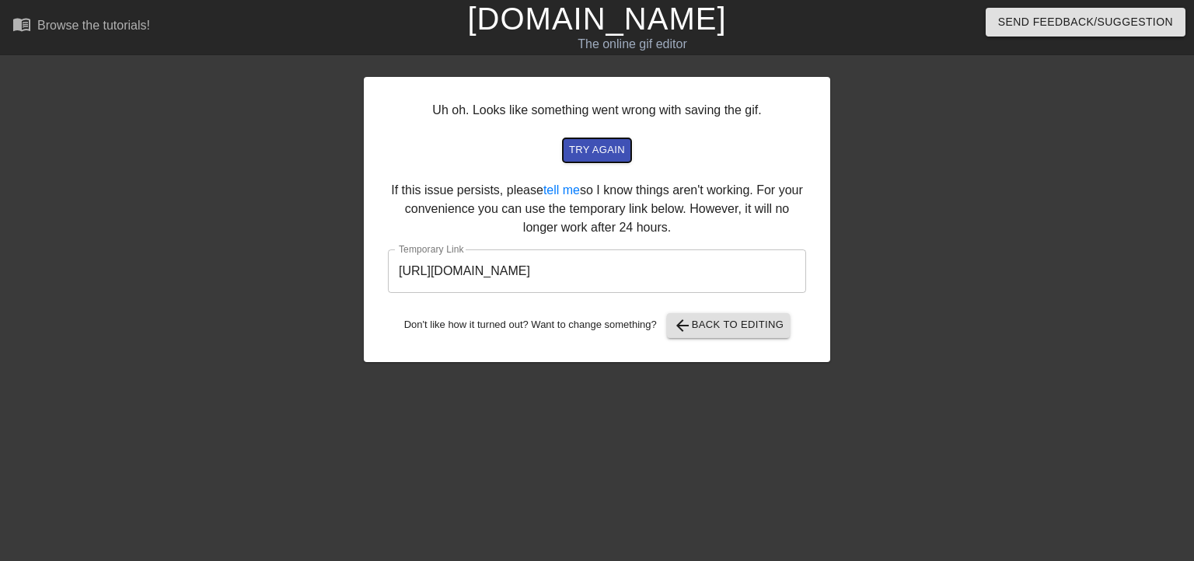
click at [576, 155] on span "try again" at bounding box center [597, 150] width 56 height 18
click at [710, 324] on span "arrow_back Back to Editing" at bounding box center [728, 325] width 111 height 19
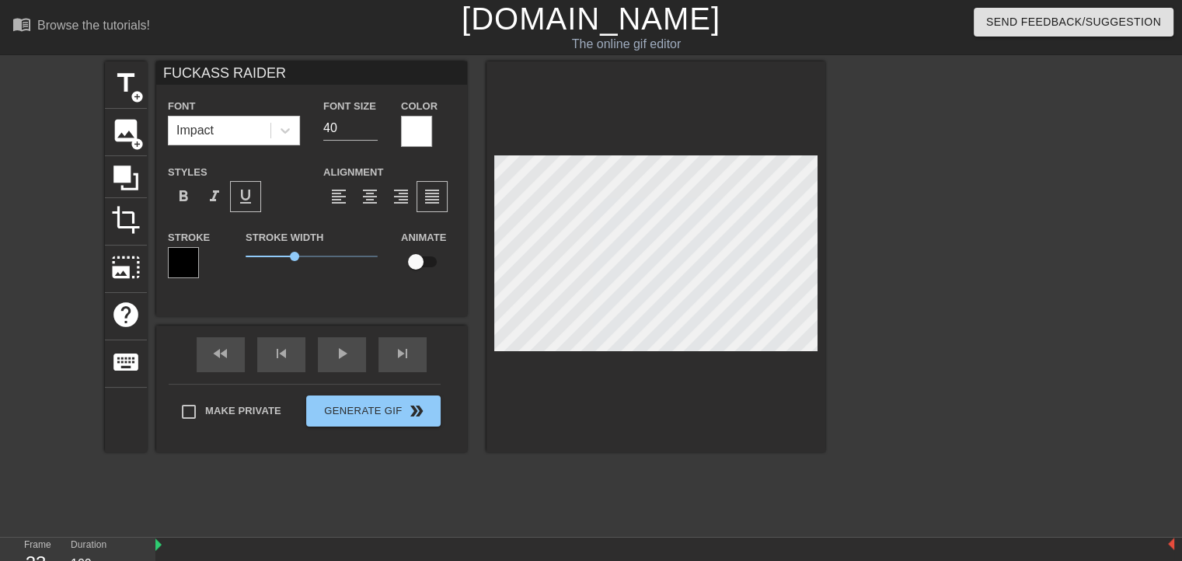
click at [537, 436] on div at bounding box center [656, 256] width 339 height 391
click at [134, 78] on span "title" at bounding box center [126, 83] width 30 height 30
type input "New text"
type textarea "New text"
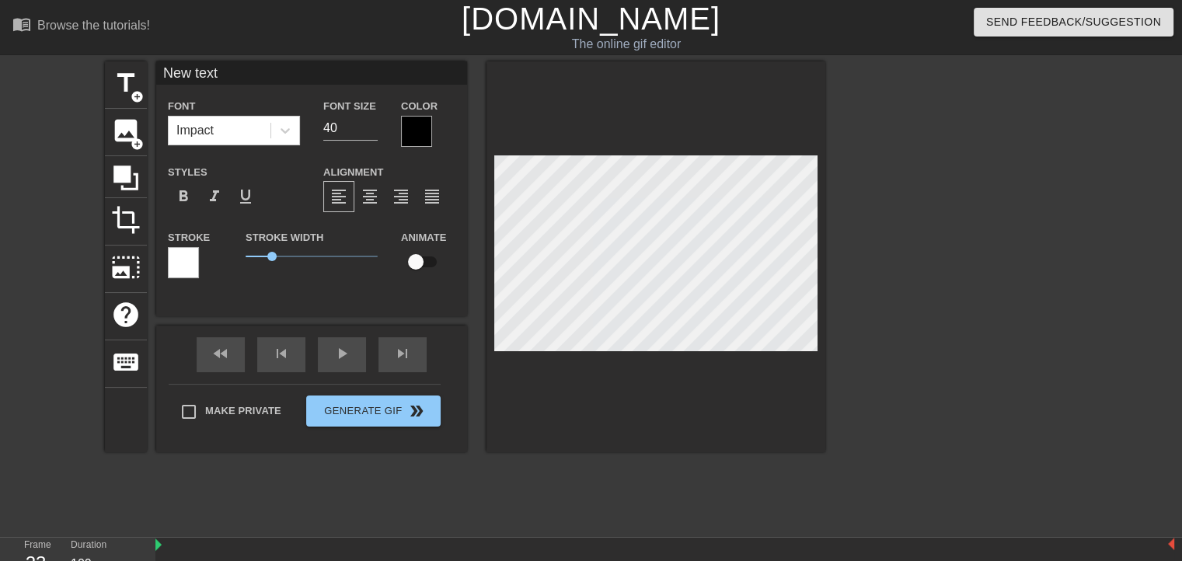
type input "New text"
type textarea "New text"
type input "New tex"
type textarea "New tex"
type input "New te"
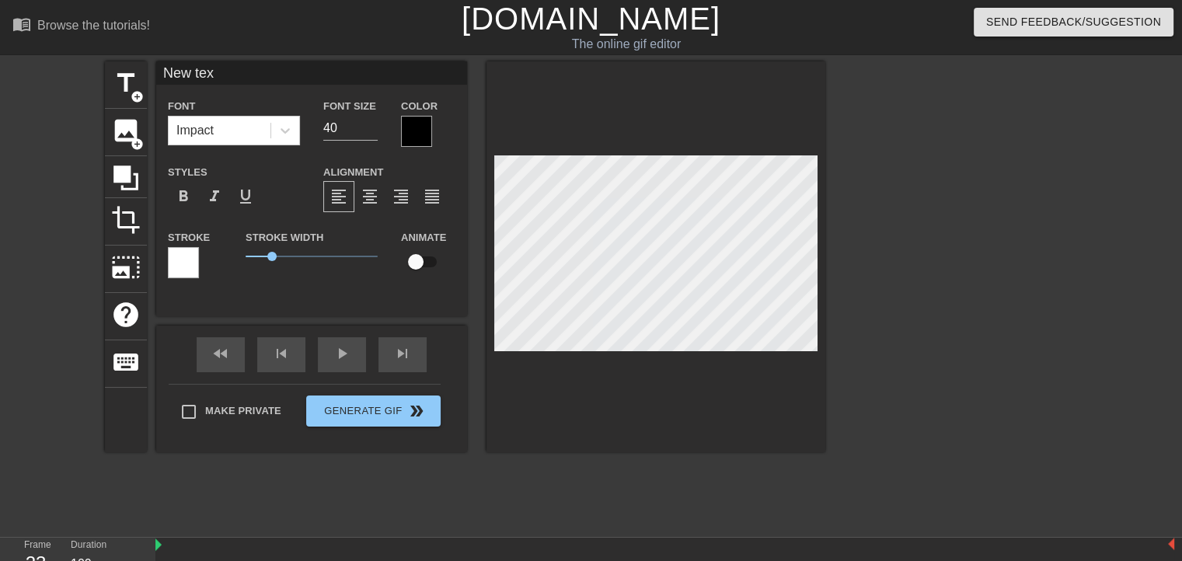
type textarea "New te"
type input "New t"
type textarea "New t"
type input "New"
type textarea "New"
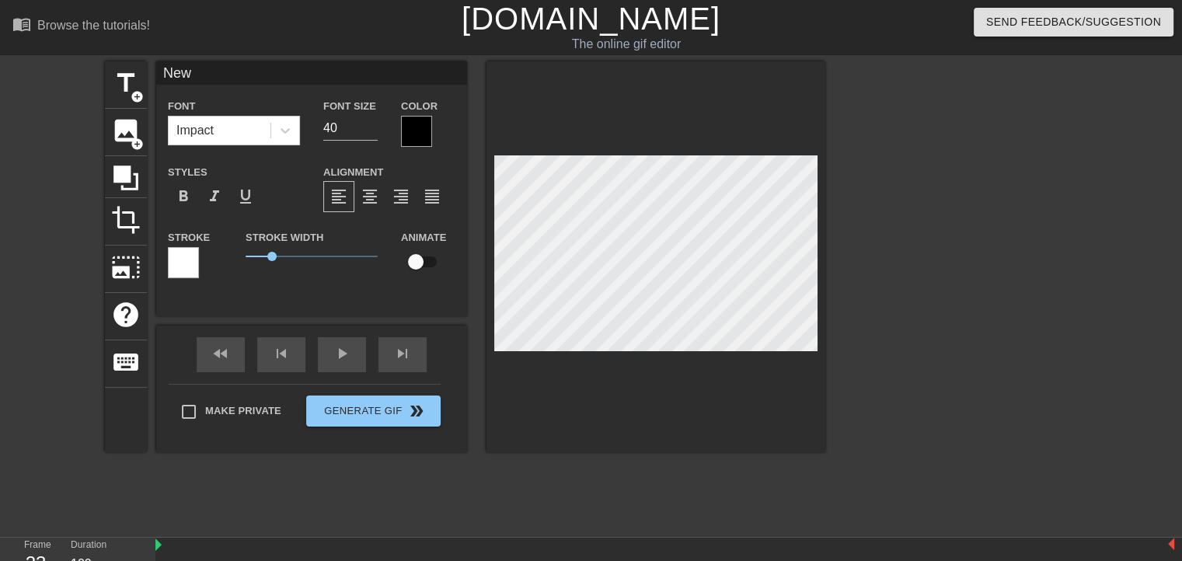
type input "New"
type textarea "New"
type input "Ne"
type textarea "Ne"
type input "N"
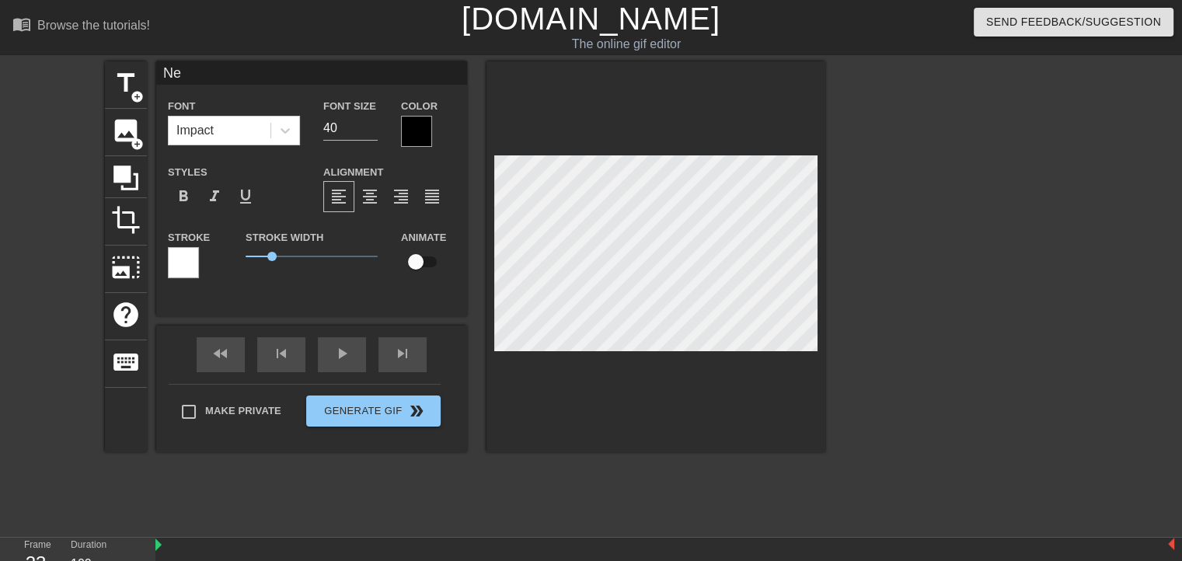
type textarea "N"
type input "f"
type textarea "f"
type input "F"
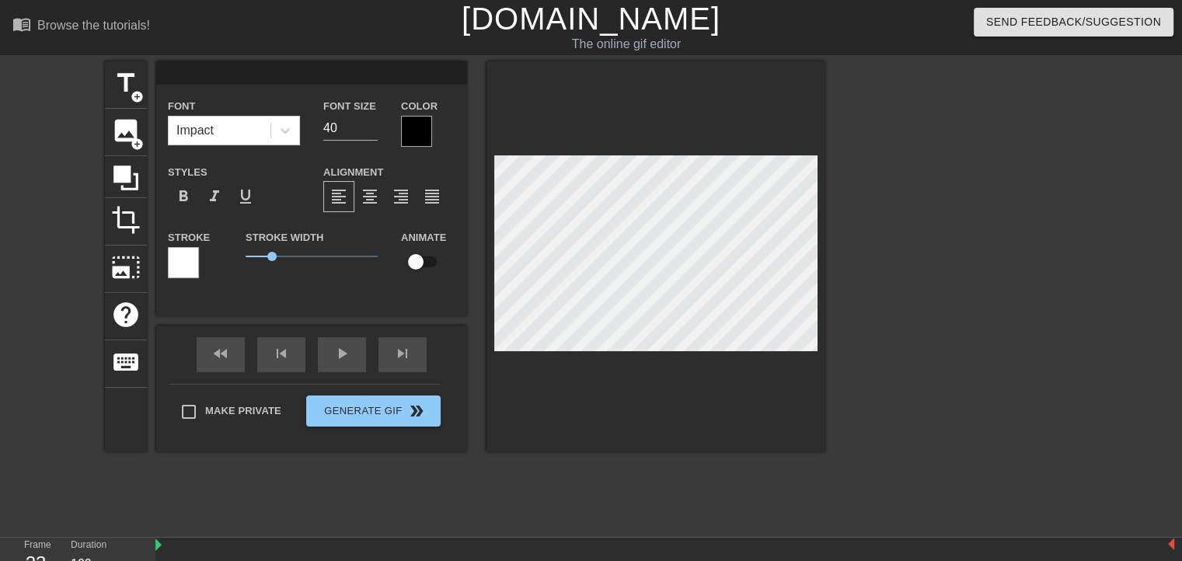
type textarea "F"
type input "FU"
type textarea "FU"
type input "FUC"
type textarea "FUC"
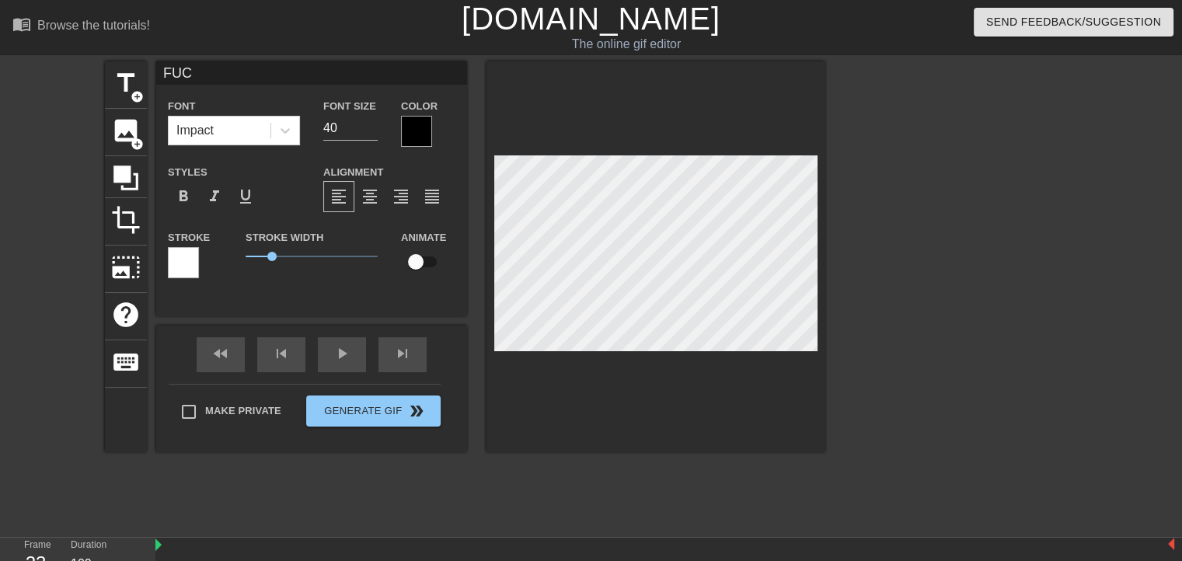
scroll to position [1, 2]
type input "FUCL"
type textarea "FUCL"
type input "FUC"
type textarea "FUC"
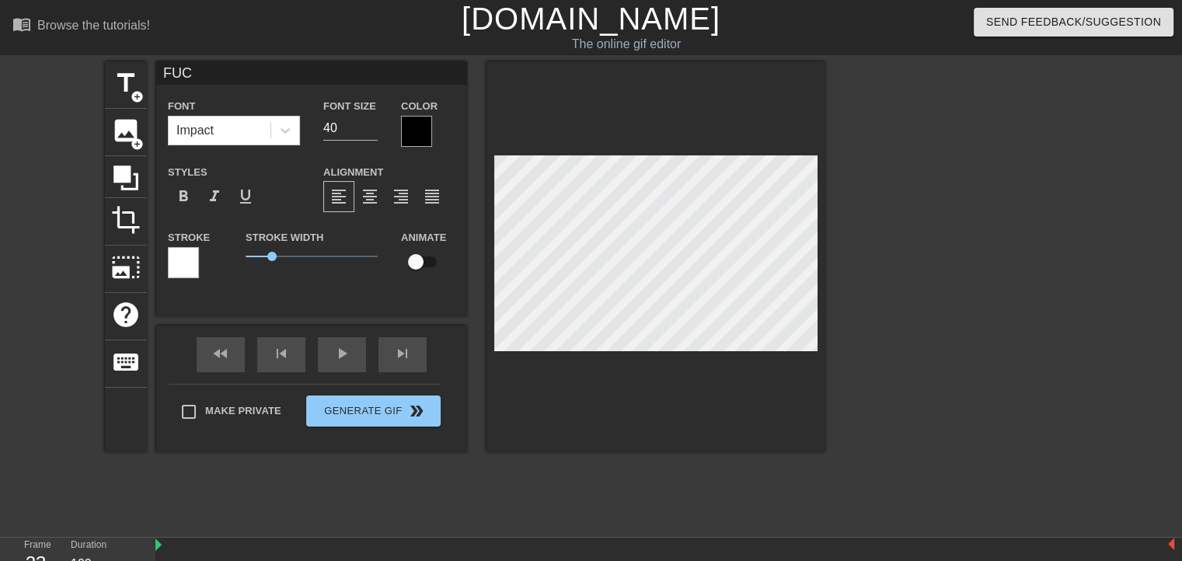
type input "FUCK"
type textarea "FUCK"
type input "FUCKA"
type textarea "FUCKA"
type input "FUCKAS"
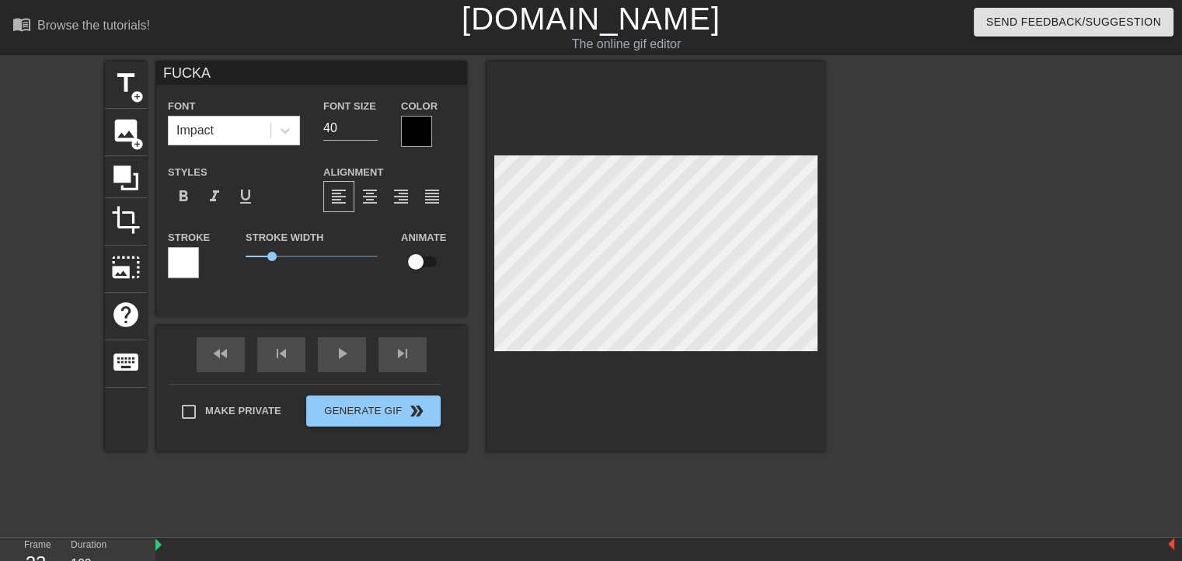
type textarea "FUCKAS"
type input "FUCKASS"
type textarea "FUCKASS"
type input "FUCKASS"
type textarea "FUCKASS"
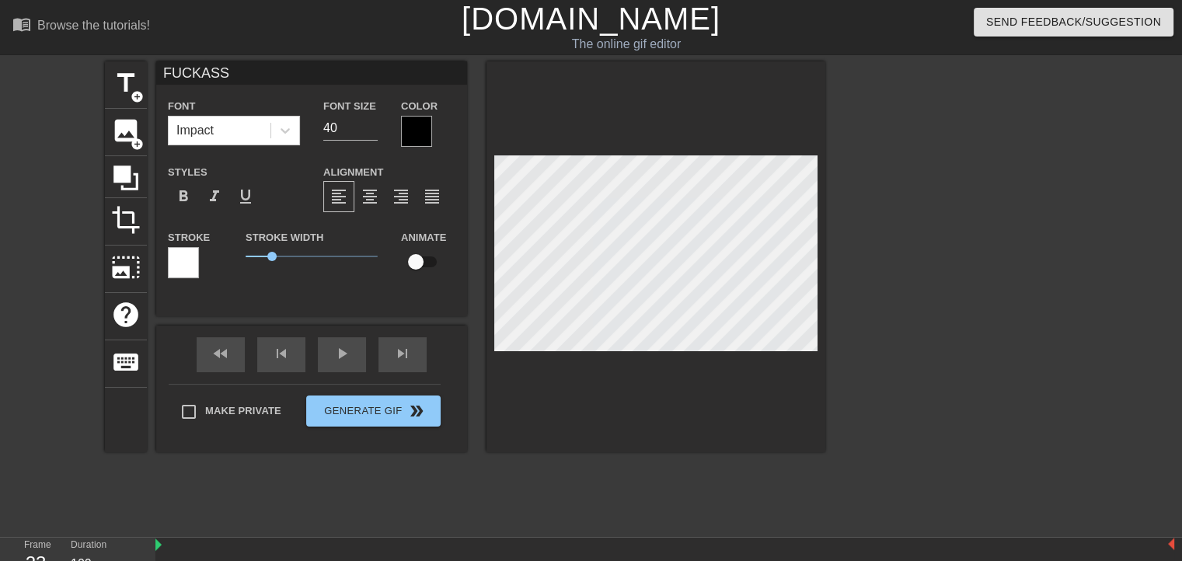
type input "FUCKASS R"
type textarea "FUCKASS R"
type input "FUCKASS RA"
type textarea "FUCKASS RAI"
type input "FUCKASS RAI"
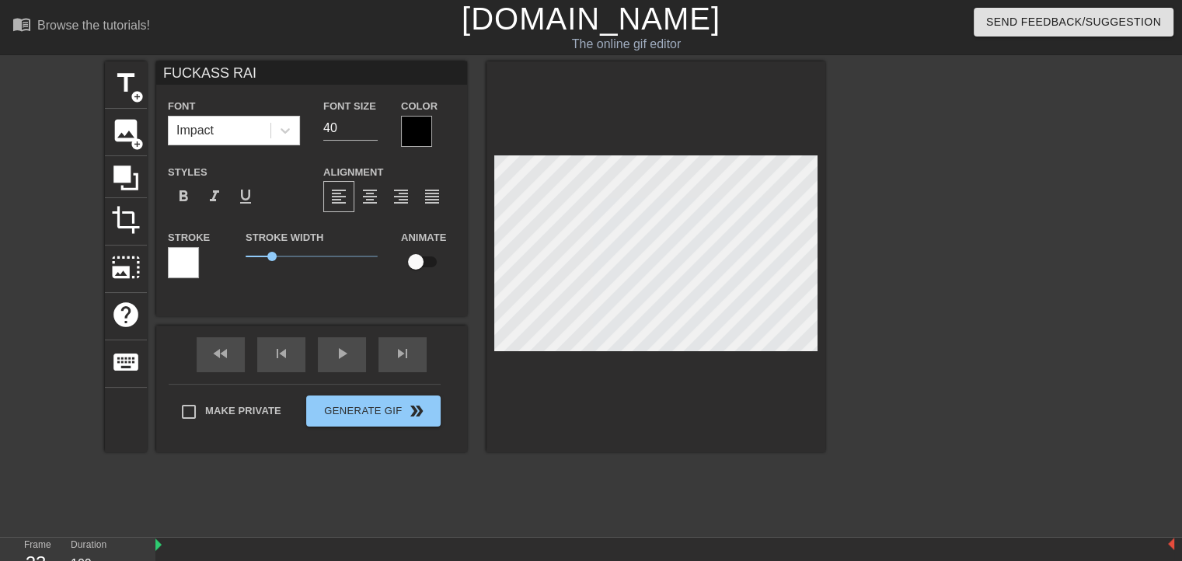
type textarea "FUCKASS RAID"
type input "FUCKASS RAIDE"
type textarea "FUCKASS RAIDE"
type input "FUCKASS RAIDER"
type textarea "FUCKASS RAIDER"
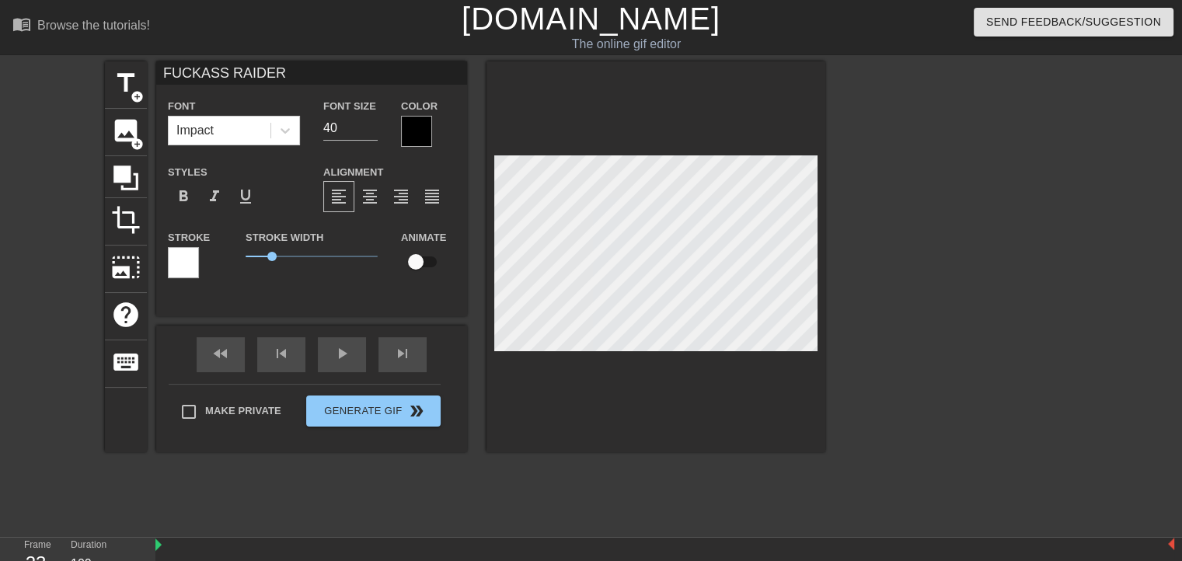
scroll to position [1, 6]
type input "FUCKASS RAIDER"
type textarea "FUCKASS RAIDER"
type input "FUCKASS RAIDER H"
type textarea "FUCKASS RAIDER H"
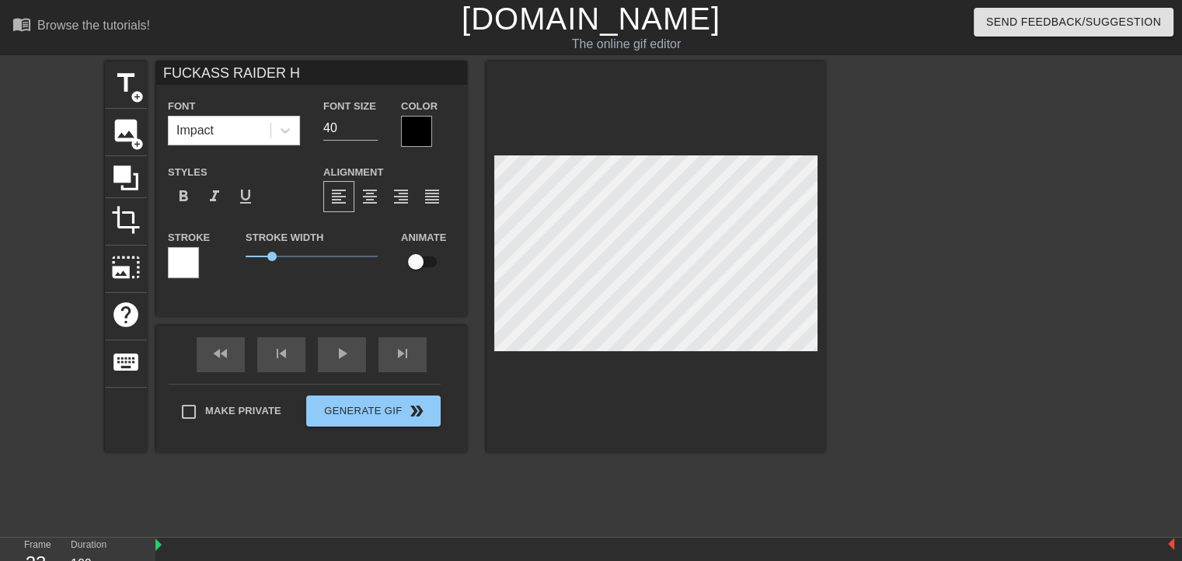
type input "FUCKASS RAIDER HE"
type textarea "FUCKASS RAIDER HE"
type input "FUCKASS RAIDER HEL"
type textarea "FUCKASS RAIDER HEL"
type input "FUCKASS RAIDER HELO"
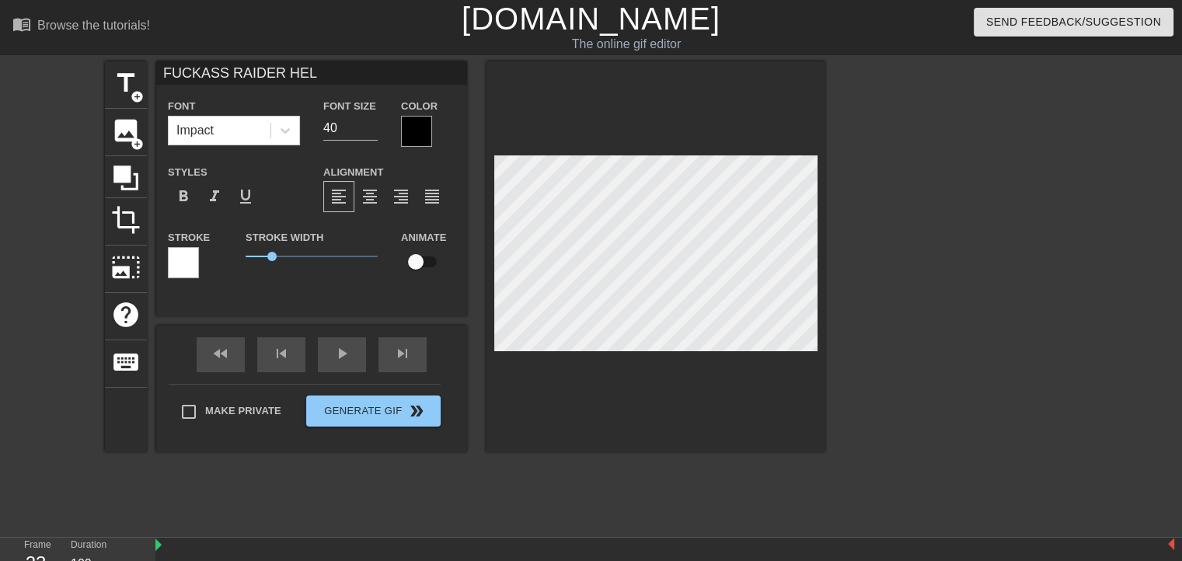
type textarea "FUCKASS RAIDER HELO"
type input "FUCKASS RAIDER HELOO"
type textarea "FUCKASS RAIDER HELOO"
type input "FUCKASS RAIDER HELOOP"
type textarea "FUCKASS RAIDER HELOOP"
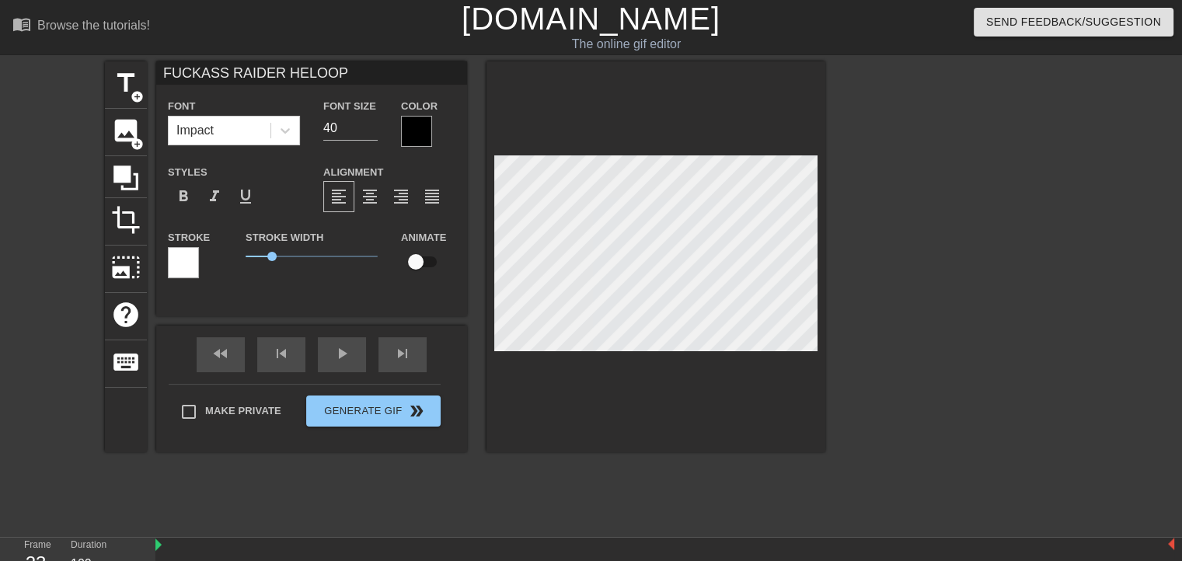
type input "FUCKASS RAIDER HELOOPP"
type textarea "FUCKASS RAIDER HELOOPP"
type input "FUCKASS RAIDER HELOOP"
type textarea "FUCKASS RAIDER HELOOP"
type input "FUCKASS RAIDER HELOO"
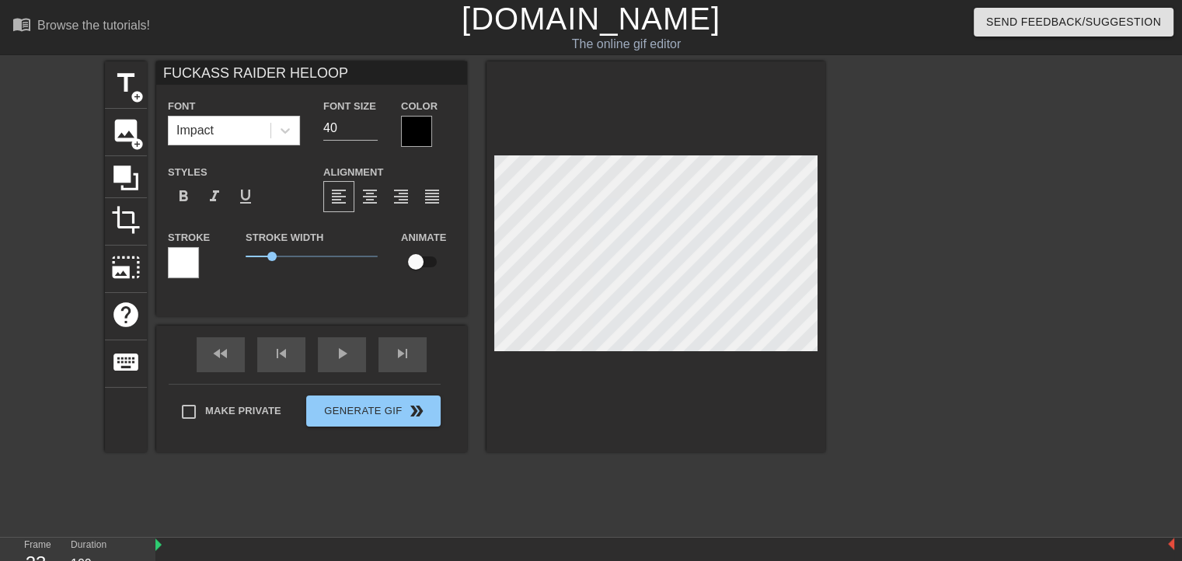
type textarea "FUCKASS RAIDER HELOO"
type input "FUCKASS RAIDER HELO"
type textarea "FUCKASS RAIDER HELO"
type input "FUCKASS RAIDER HEL"
type textarea "FUCKASS RAIDER HEL"
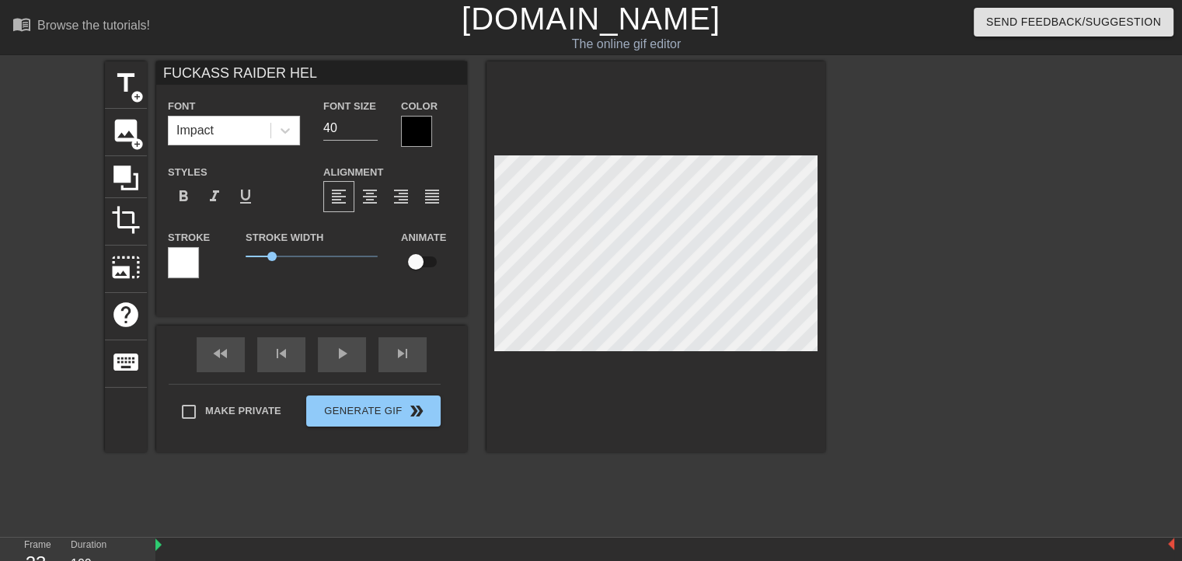
type input "FUCKASS RAIDER HE"
type textarea "FUCKASS RAIDER HE"
type input "FUCKASS RAIDER H"
type textarea "FUCKASS RAIDER H"
type input "FUCKASS RAIDER"
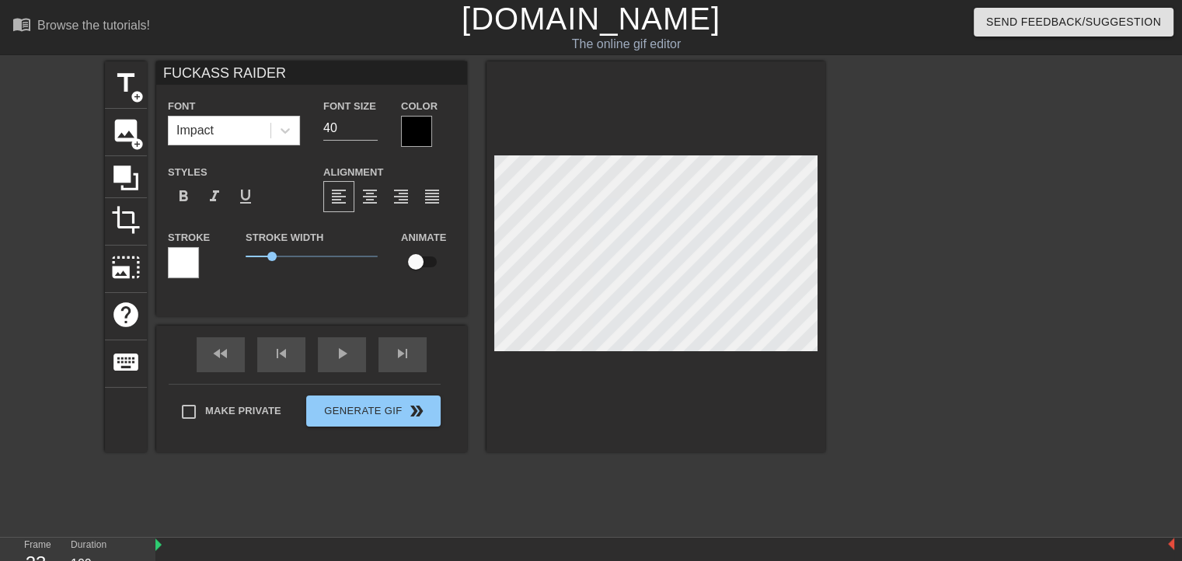
scroll to position [1, 7]
type textarea "FUCKASS RAIDER"
click at [421, 123] on div at bounding box center [416, 131] width 31 height 31
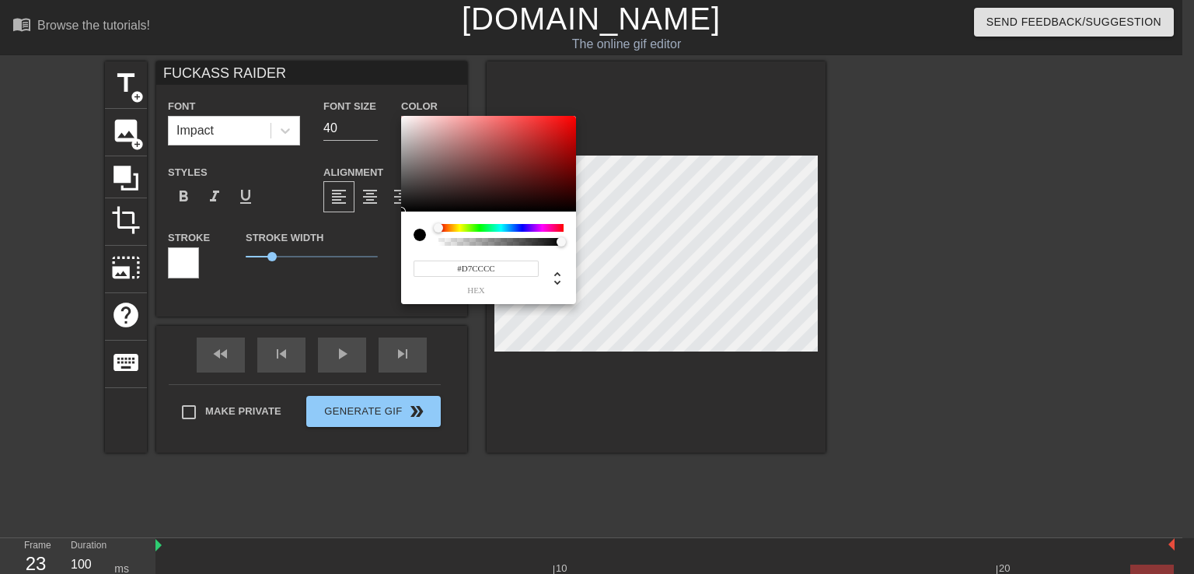
type input "#FFFFFF"
drag, startPoint x: 391, startPoint y: 97, endPoint x: 379, endPoint y: 83, distance: 18.2
click at [379, 83] on div "#FFFFFF hex" at bounding box center [597, 287] width 1194 height 574
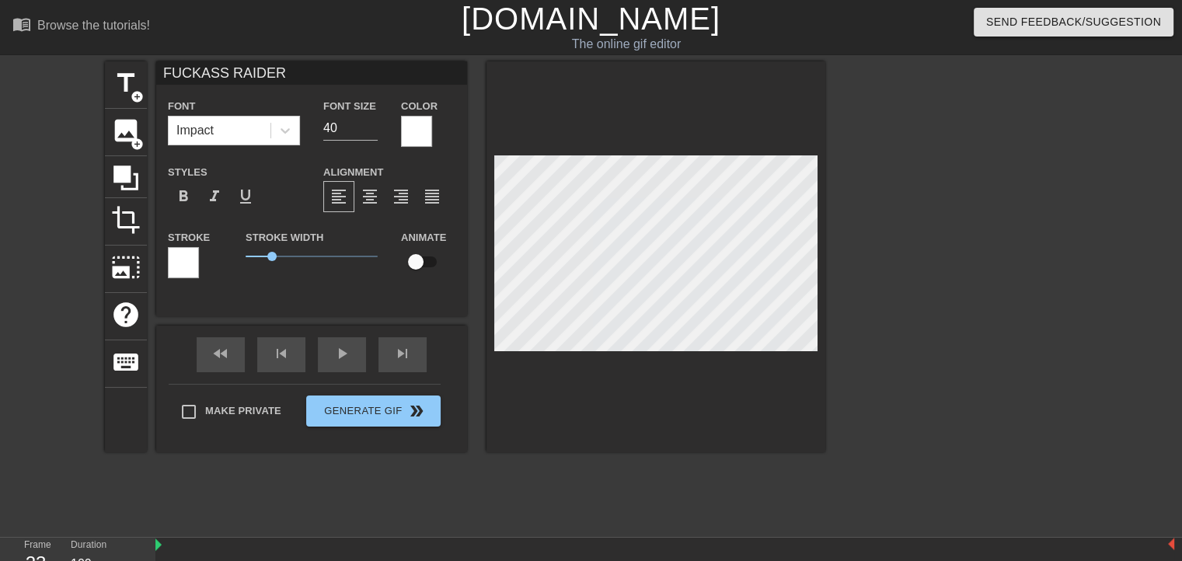
click at [172, 253] on div at bounding box center [183, 262] width 31 height 31
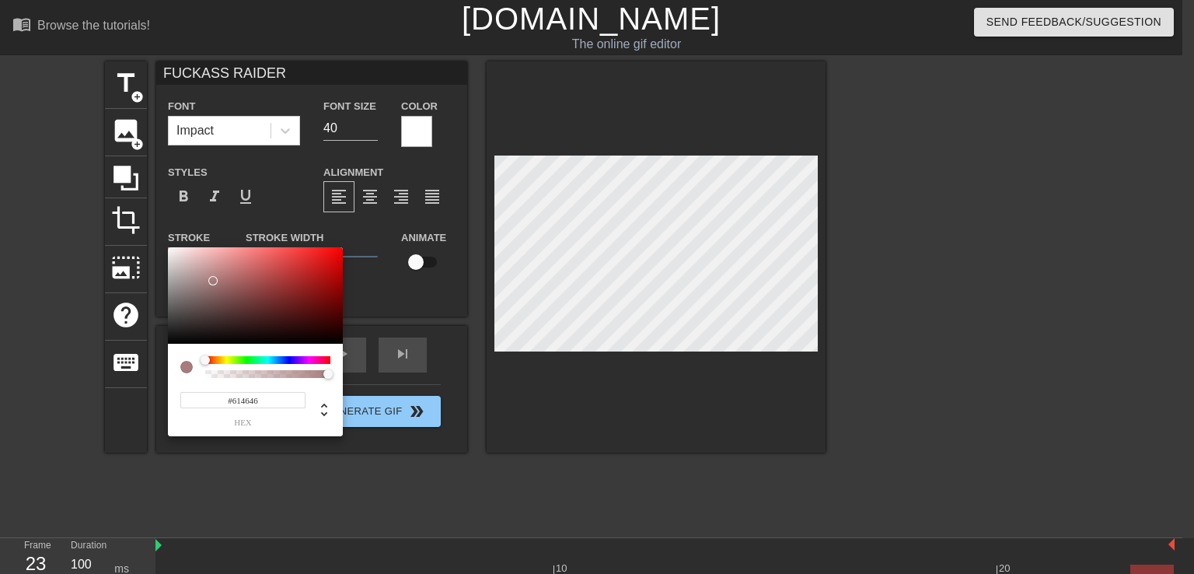
type input "#000000"
drag, startPoint x: 215, startPoint y: 296, endPoint x: 131, endPoint y: 365, distance: 108.3
click at [131, 365] on div "#000000 hex" at bounding box center [597, 287] width 1194 height 574
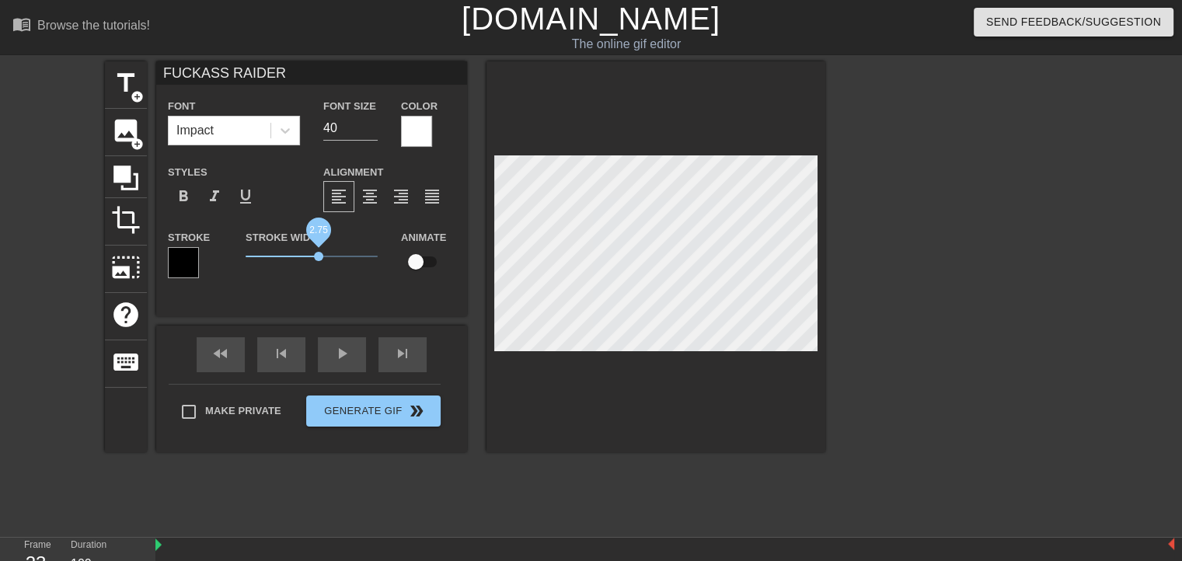
drag, startPoint x: 275, startPoint y: 257, endPoint x: 318, endPoint y: 255, distance: 42.8
click at [318, 255] on span "2.75" at bounding box center [318, 256] width 9 height 9
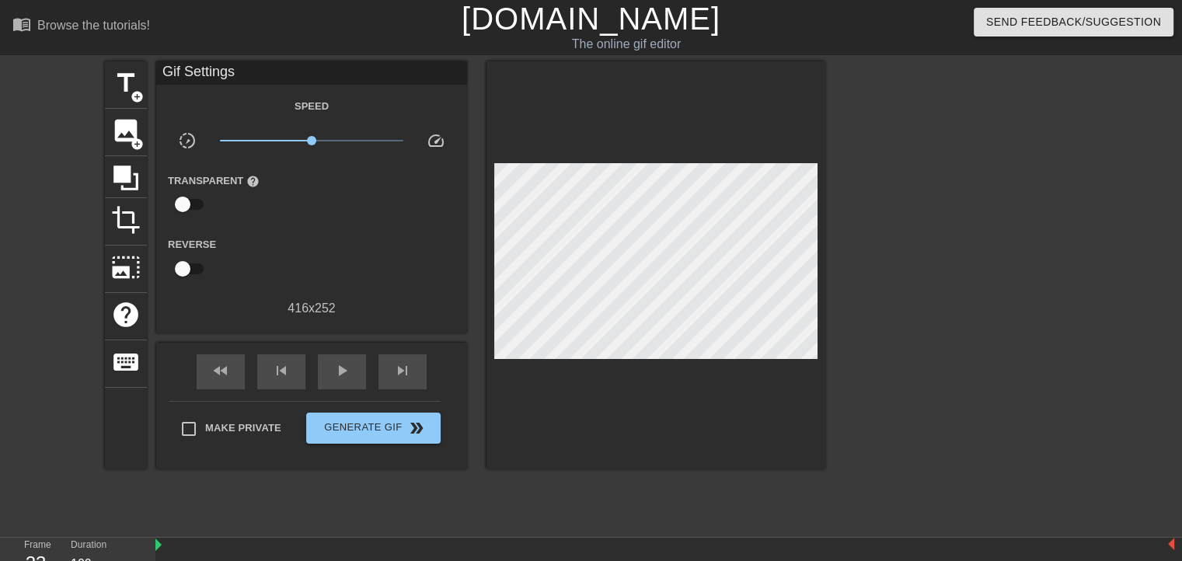
click at [731, 100] on div at bounding box center [656, 265] width 339 height 408
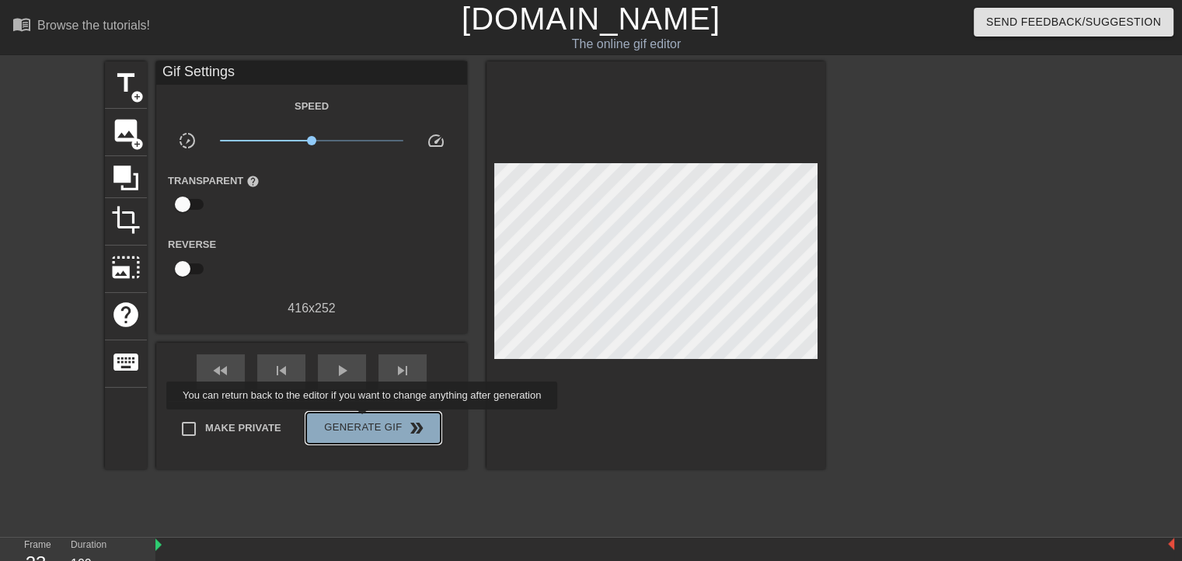
click at [364, 421] on span "Generate Gif double_arrow" at bounding box center [373, 428] width 122 height 19
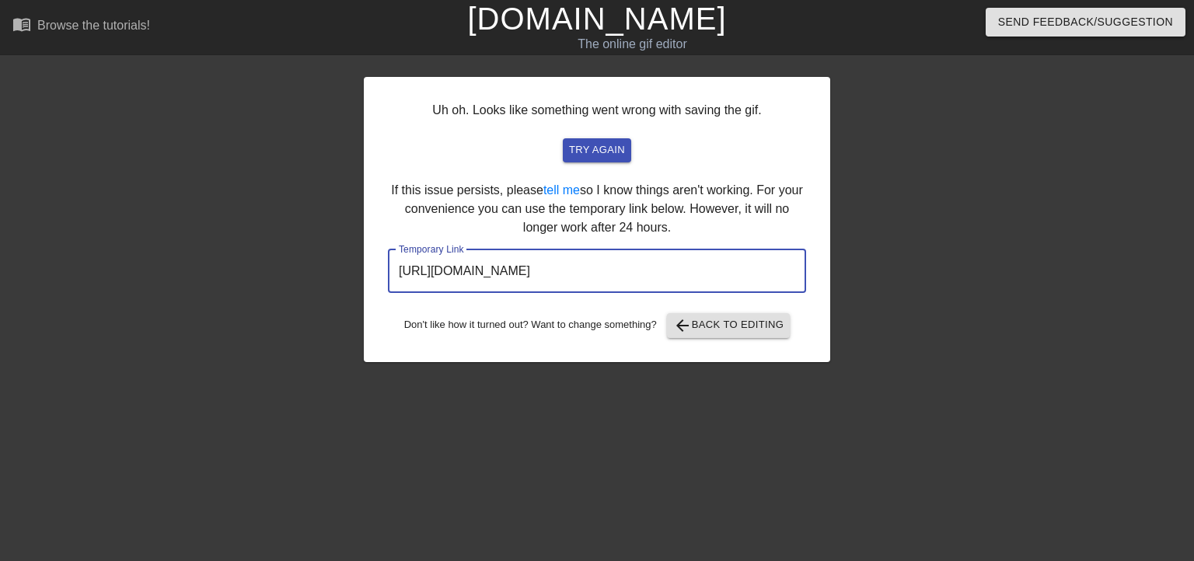
drag, startPoint x: 718, startPoint y: 277, endPoint x: 308, endPoint y: 337, distance: 414.8
click at [308, 337] on div "Uh oh. Looks like something went wrong with saving the gif. try again If this i…" at bounding box center [597, 294] width 1194 height 466
click at [705, 320] on span "arrow_back Back to Editing" at bounding box center [728, 325] width 111 height 19
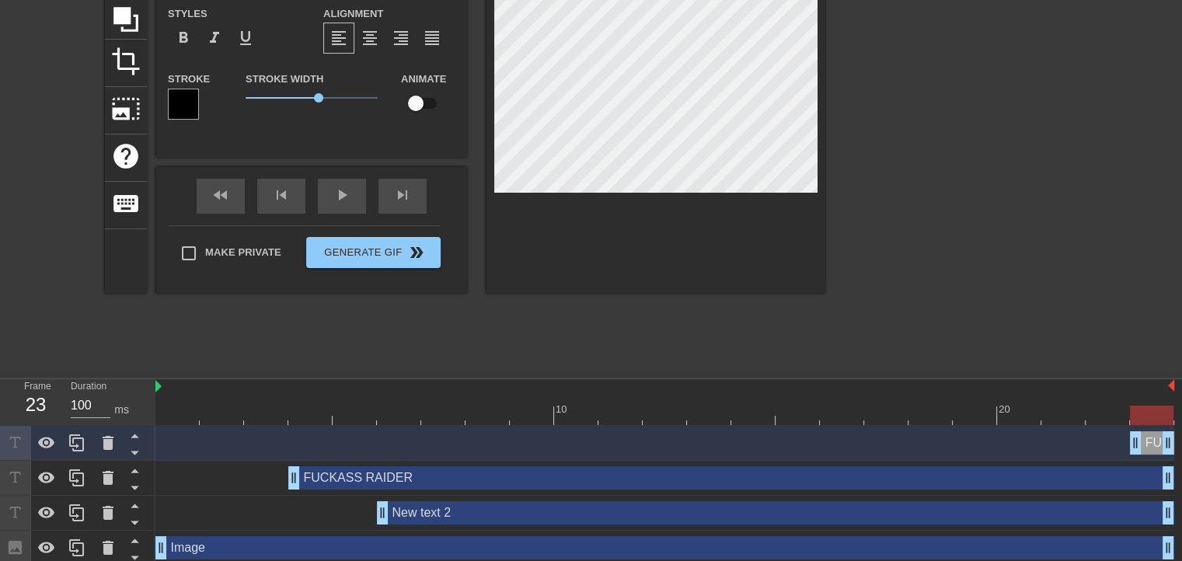
scroll to position [166, 0]
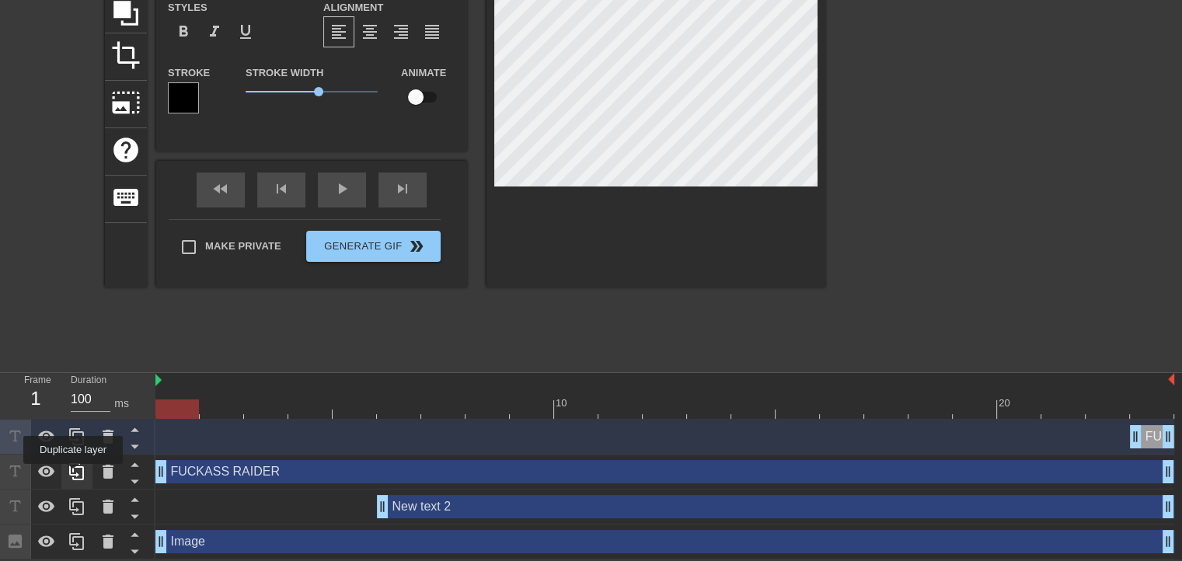
drag, startPoint x: 289, startPoint y: 470, endPoint x: 72, endPoint y: 475, distance: 217.0
click at [72, 475] on div "Frame 1 Duration 100 ms 10 20 FUCKASS RAIDER drag_handle drag_handle FUCKASS RA…" at bounding box center [591, 466] width 1182 height 187
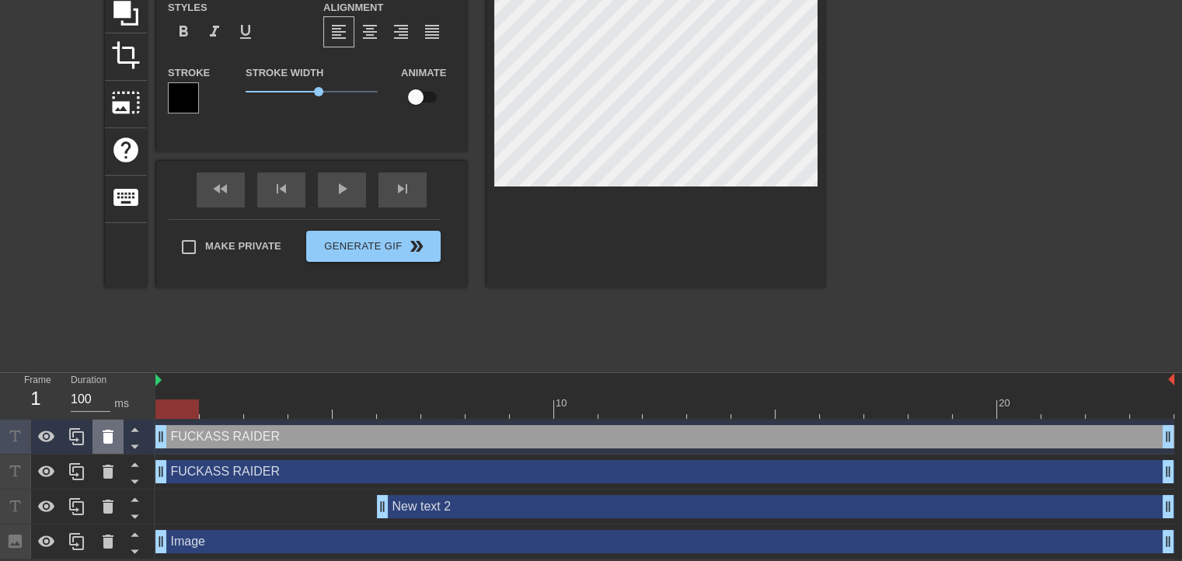
drag, startPoint x: 1134, startPoint y: 436, endPoint x: 119, endPoint y: 445, distance: 1015.3
click at [119, 445] on div "Frame 1 Duration 100 ms 10 20 FUCKASS RAIDER drag_handle drag_handle FUCKASS RA…" at bounding box center [591, 466] width 1182 height 187
click at [207, 464] on div "FUCKASS RAIDER drag_handle drag_handle" at bounding box center [664, 471] width 1019 height 23
type input "FUCKASS RAIDER"
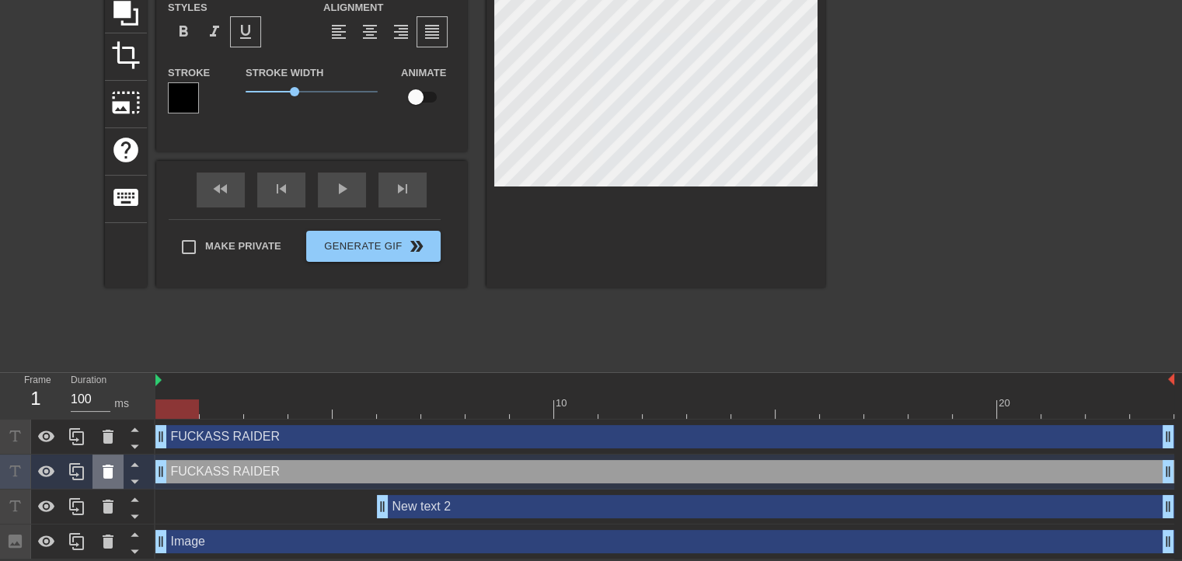
click at [105, 476] on icon at bounding box center [108, 472] width 11 height 14
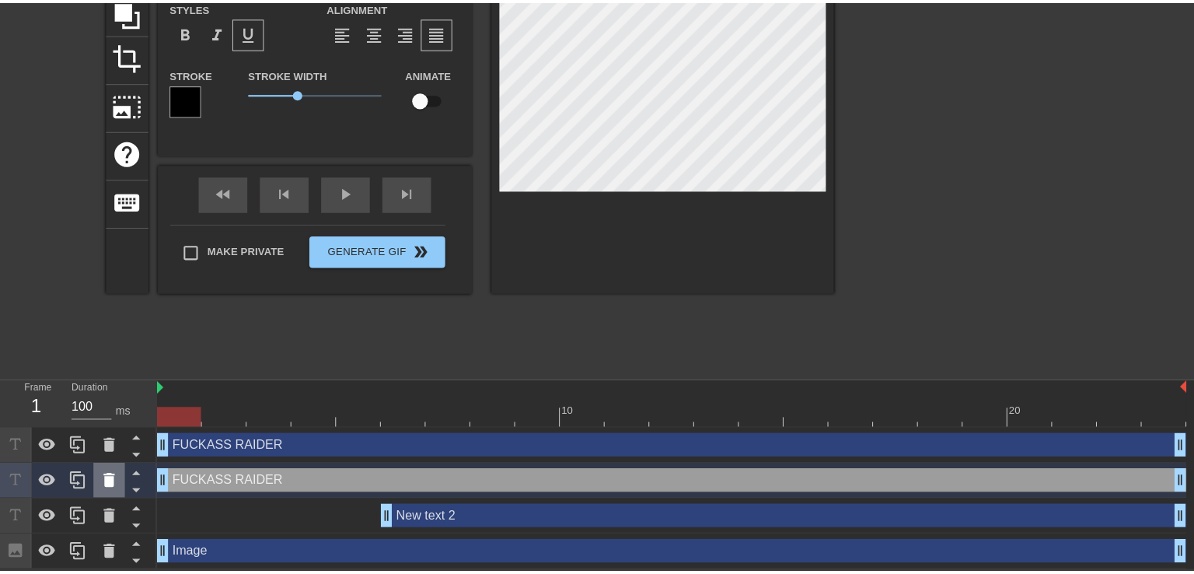
scroll to position [154, 0]
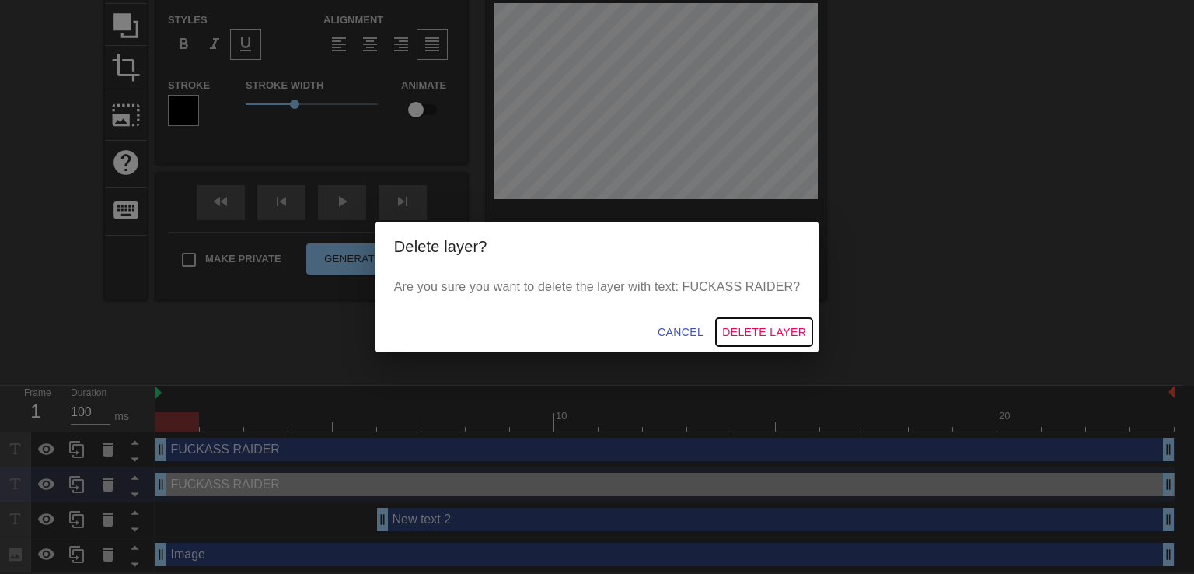
click at [757, 331] on span "Delete Layer" at bounding box center [764, 332] width 84 height 19
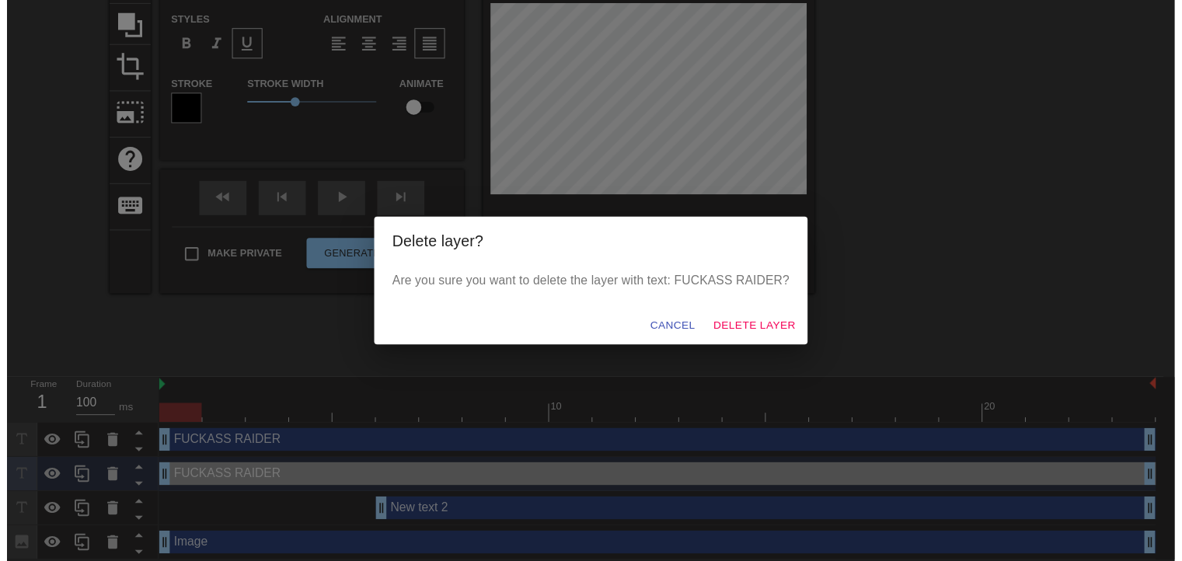
scroll to position [131, 0]
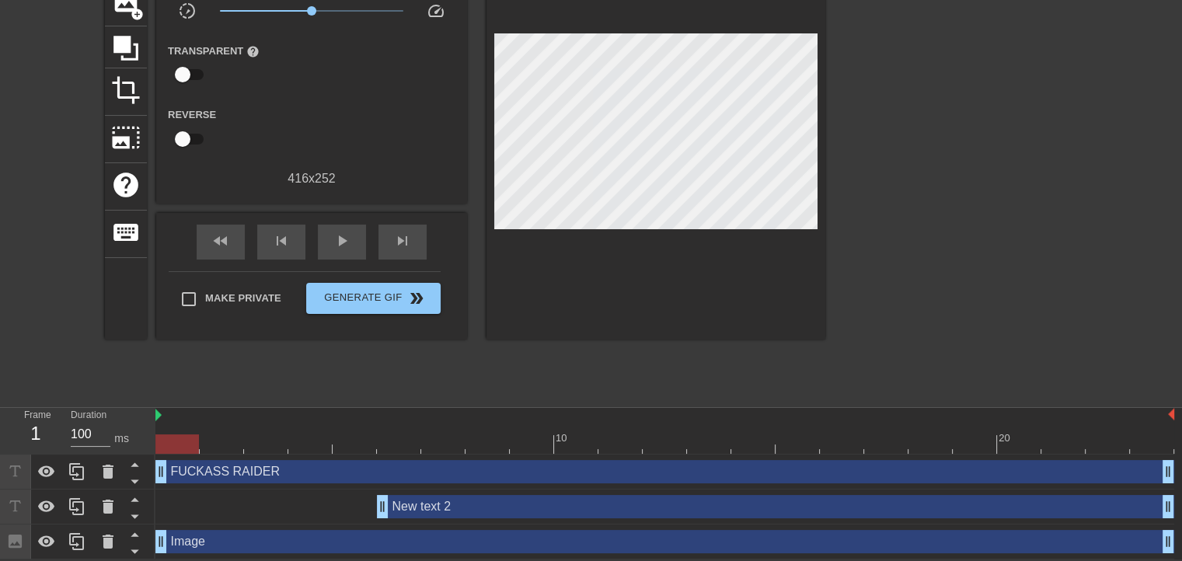
click at [476, 506] on div "New text 2 drag_handle drag_handle" at bounding box center [776, 506] width 798 height 23
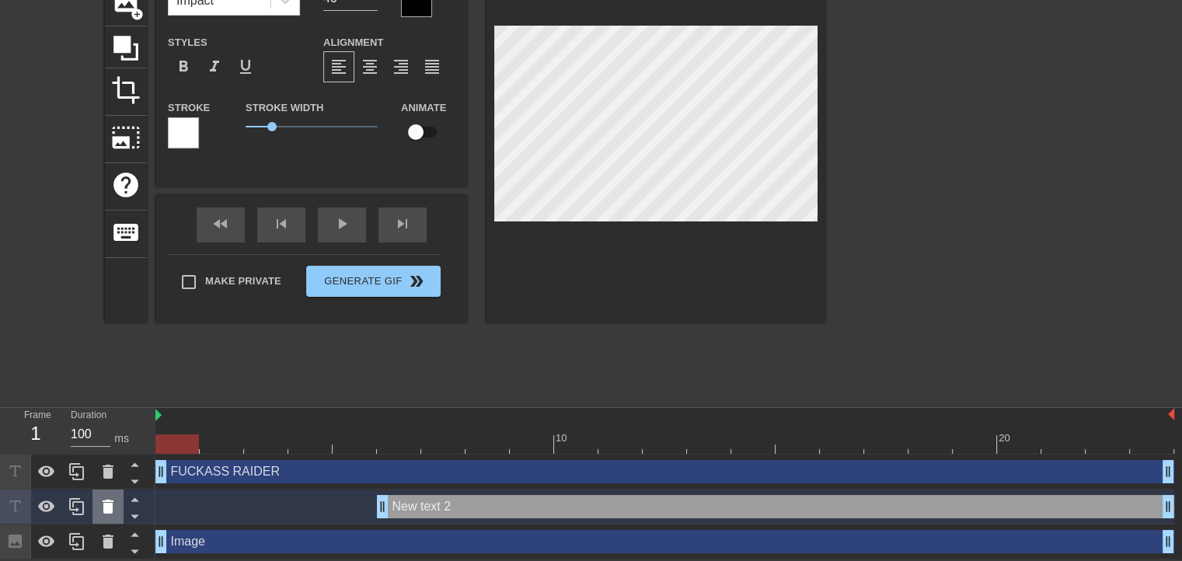
click at [97, 501] on div at bounding box center [108, 507] width 31 height 34
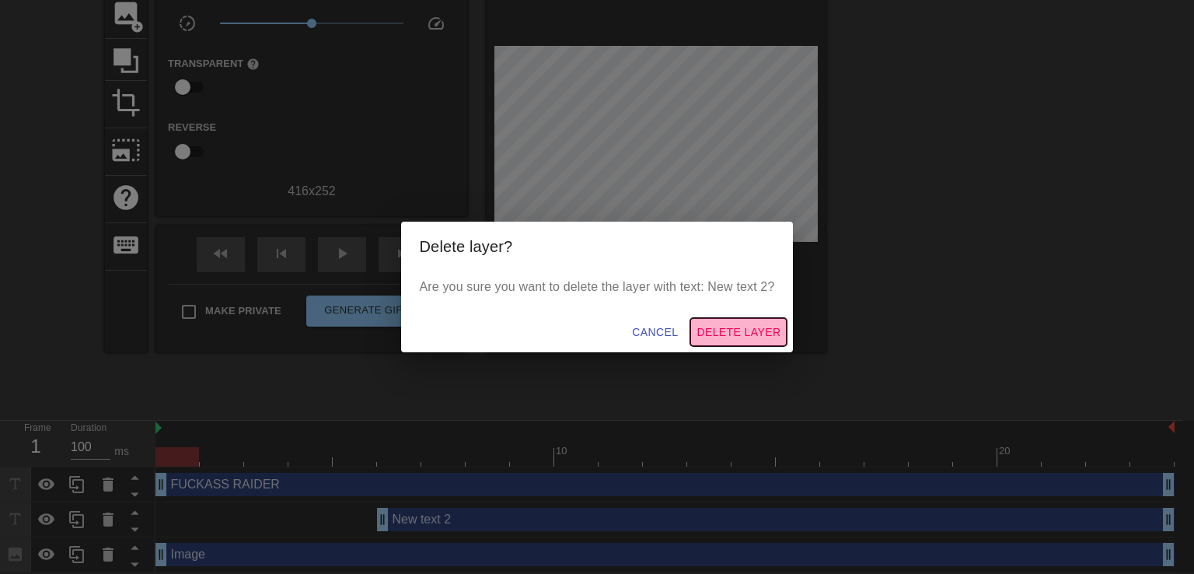
click at [759, 333] on span "Delete Layer" at bounding box center [739, 332] width 84 height 19
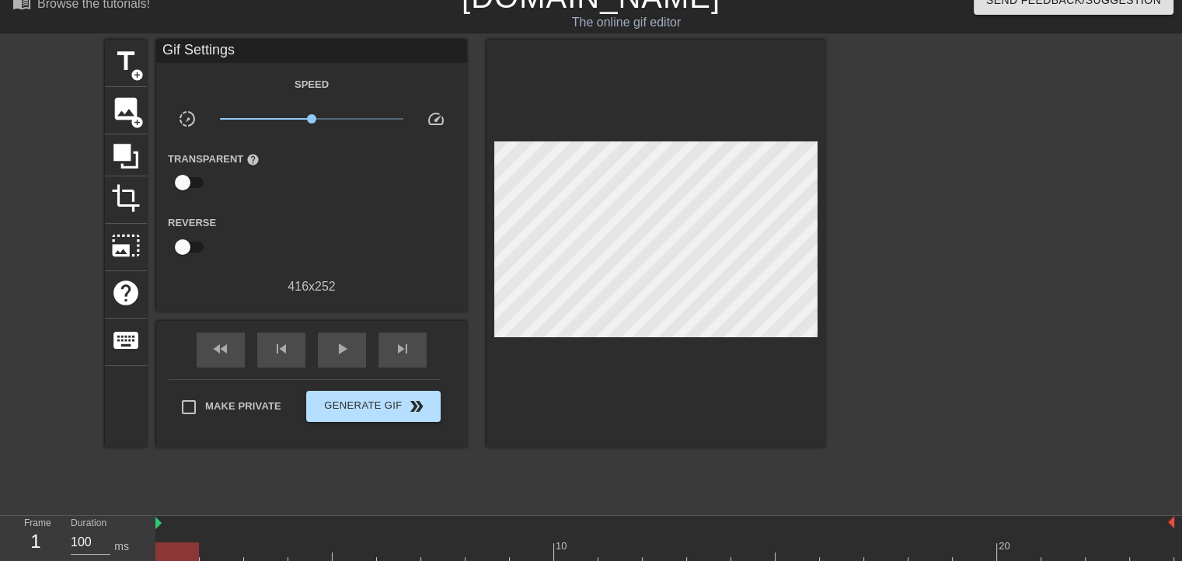
scroll to position [18, 0]
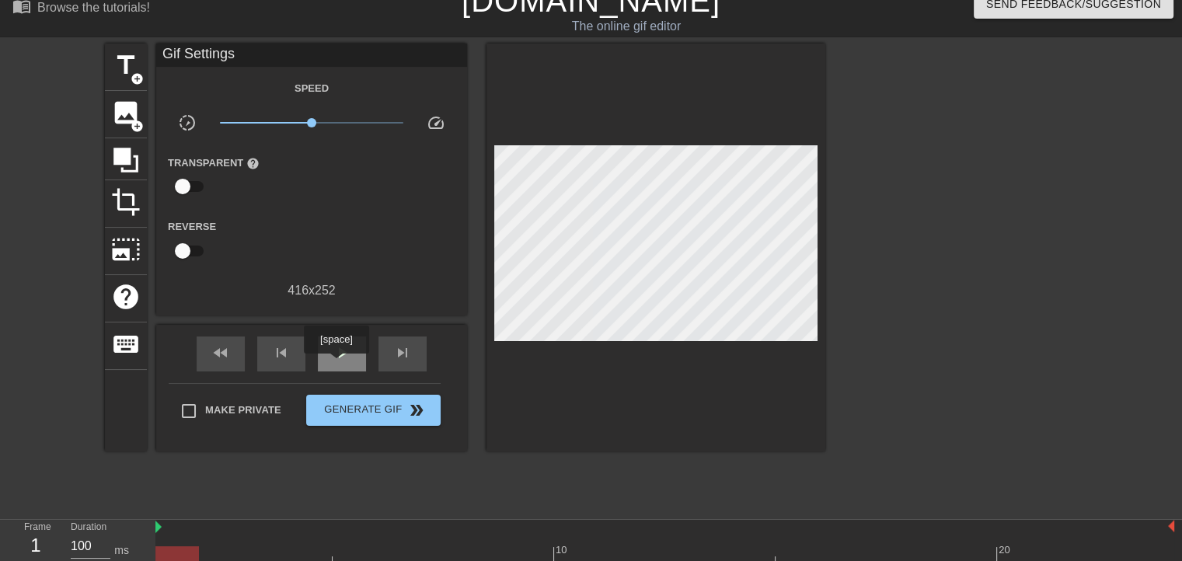
click at [336, 365] on div "play_arrow" at bounding box center [342, 354] width 48 height 35
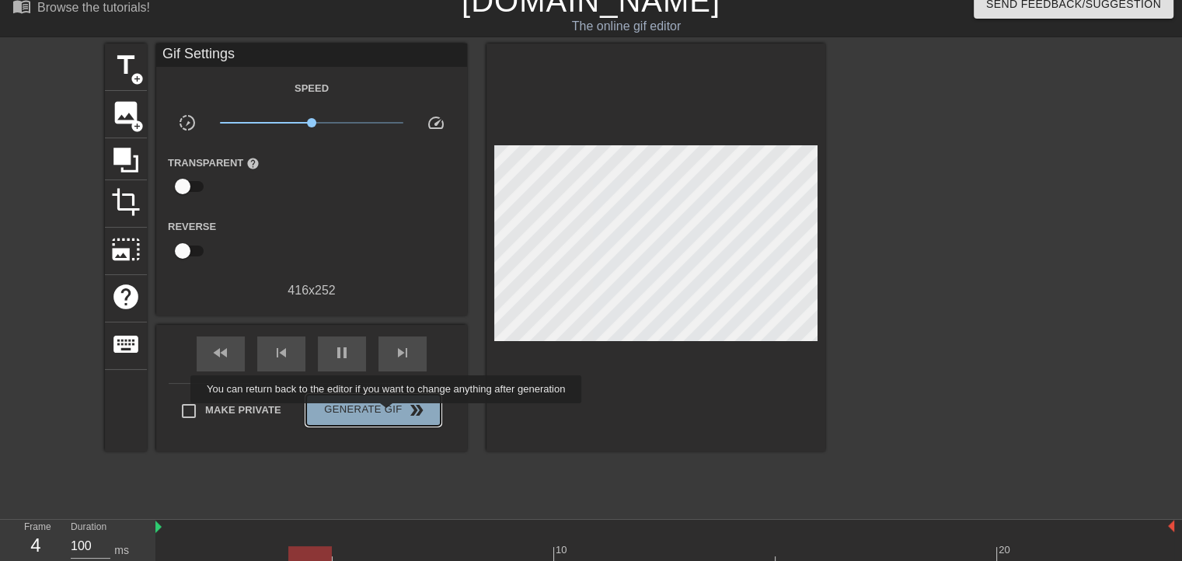
click at [388, 414] on span "Generate Gif double_arrow" at bounding box center [373, 410] width 122 height 19
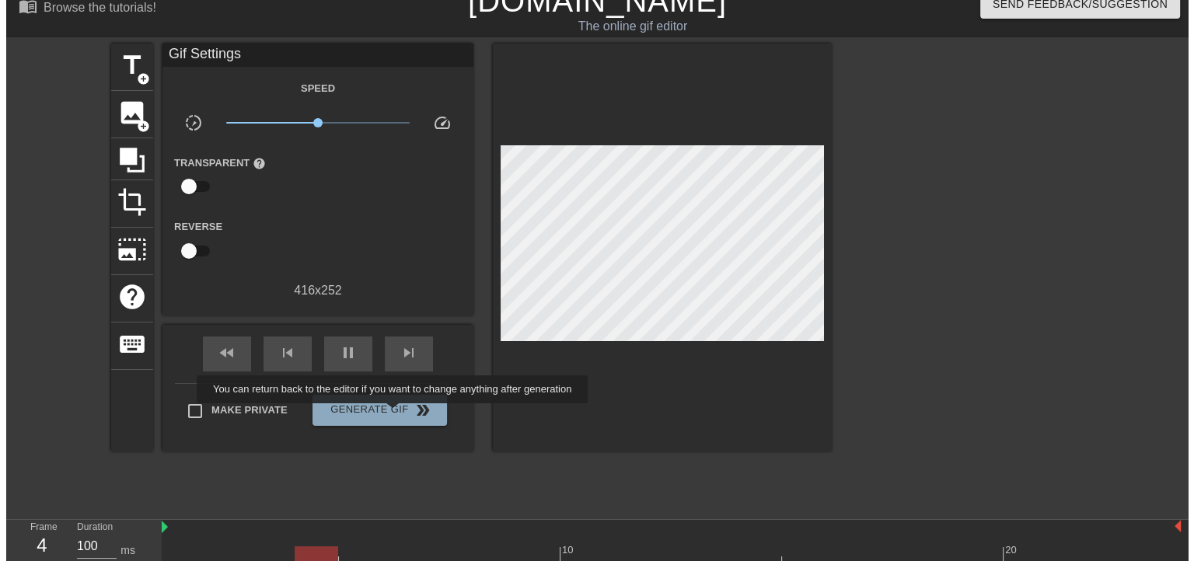
scroll to position [0, 0]
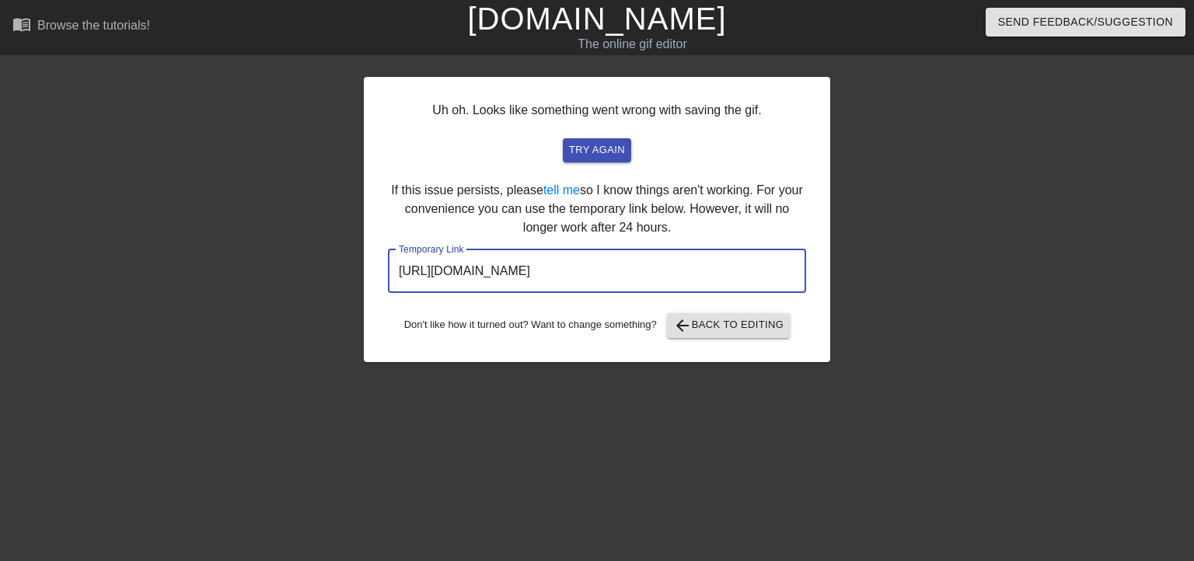
drag, startPoint x: 716, startPoint y: 267, endPoint x: 339, endPoint y: 286, distance: 377.5
click at [339, 286] on div "Uh oh. Looks like something went wrong with saving the gif. try again If this i…" at bounding box center [597, 294] width 1194 height 466
